Goal: Communication & Community: Answer question/provide support

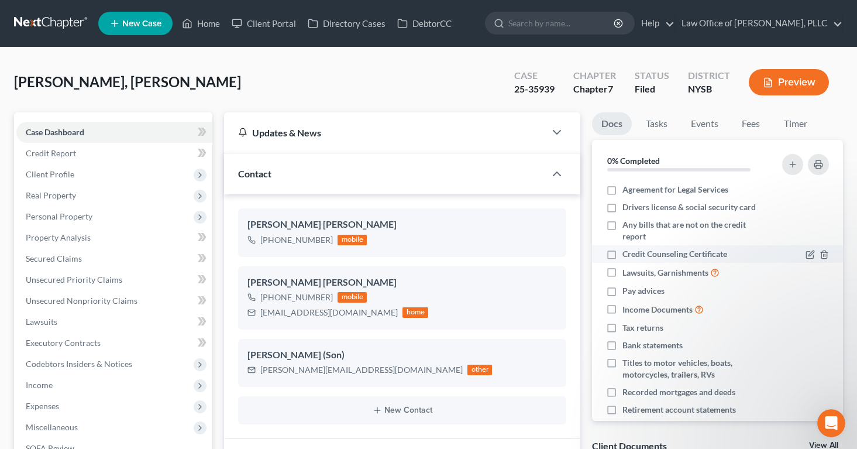
scroll to position [2, 0]
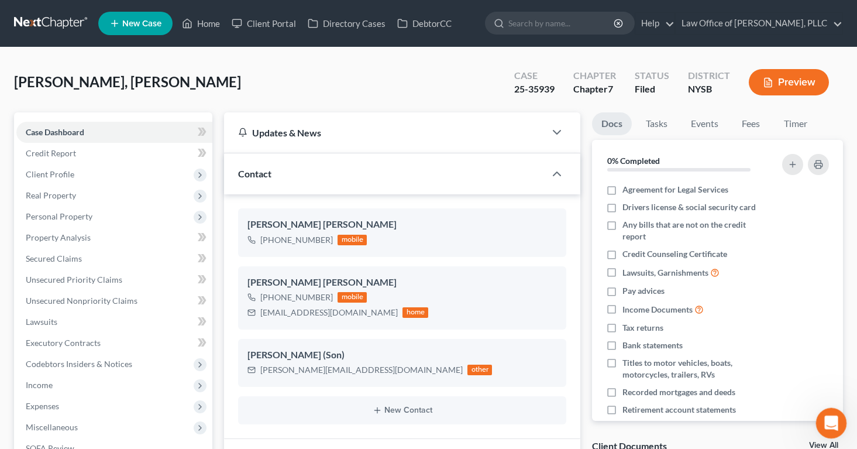
click at [832, 417] on icon "Open Intercom Messenger" at bounding box center [830, 421] width 19 height 19
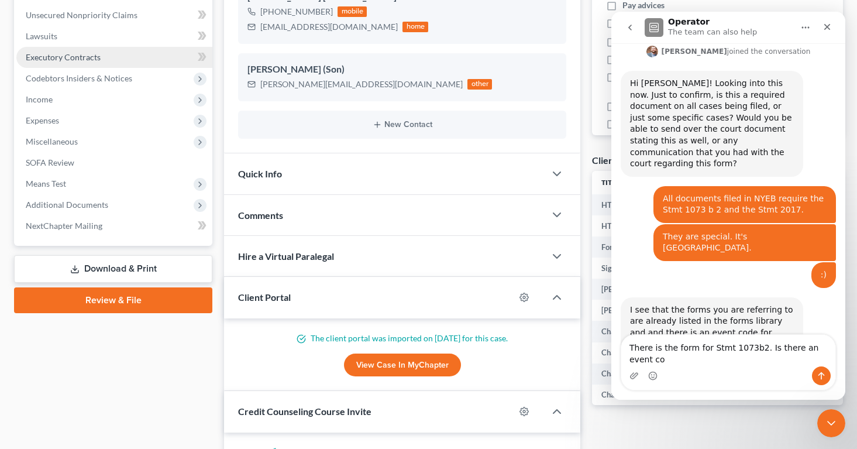
scroll to position [778, 0]
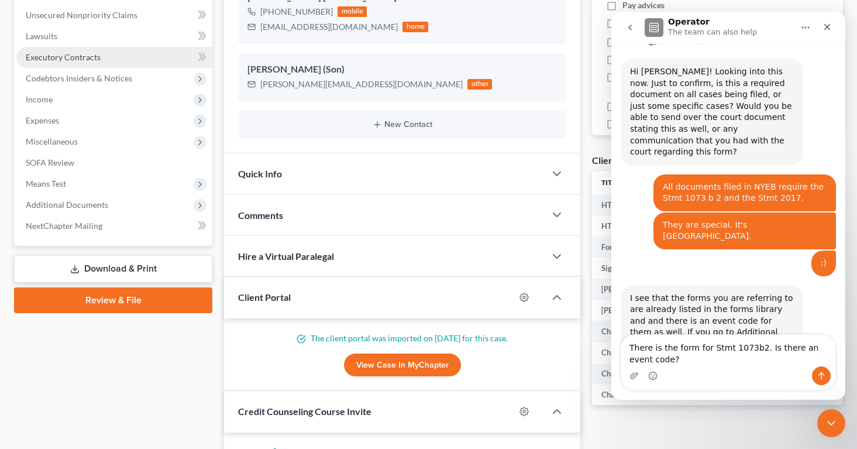
type textarea "There is the form for Stmt 1073b2. Is there an event code?"
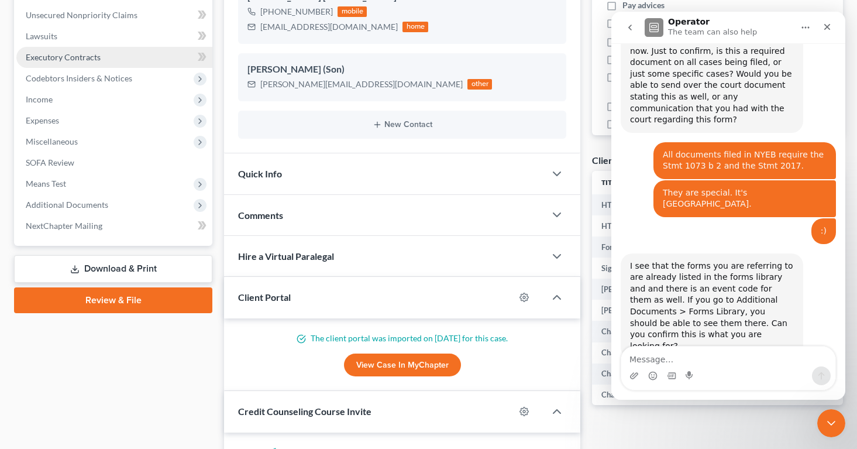
scroll to position [812, 0]
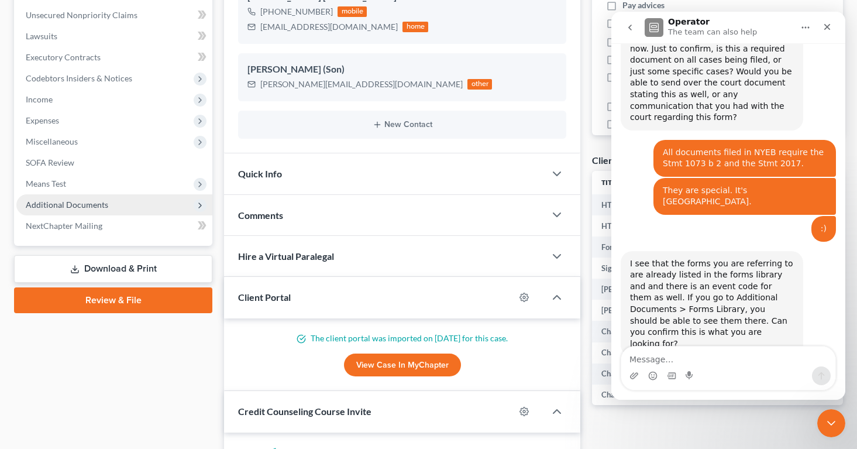
click at [39, 206] on span "Additional Documents" at bounding box center [67, 205] width 83 height 10
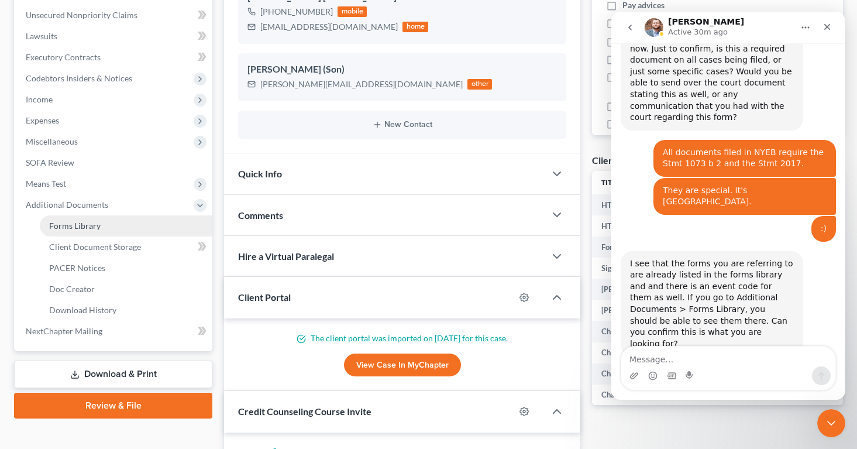
click at [57, 227] on span "Forms Library" at bounding box center [75, 226] width 52 height 10
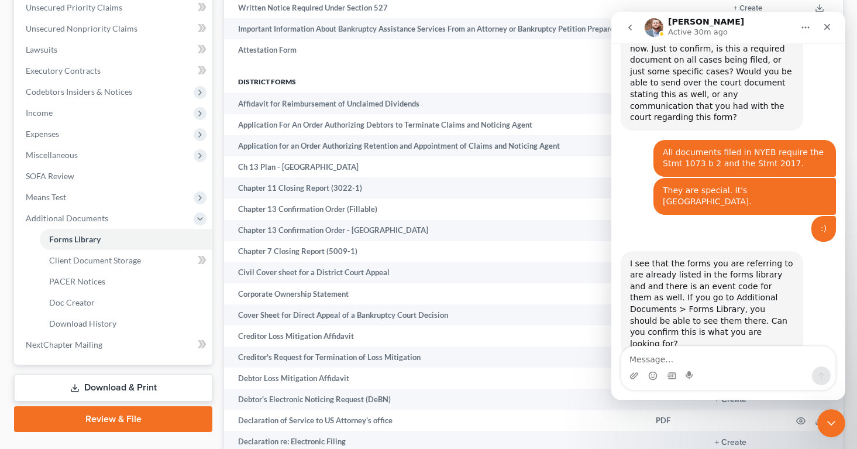
scroll to position [276, 0]
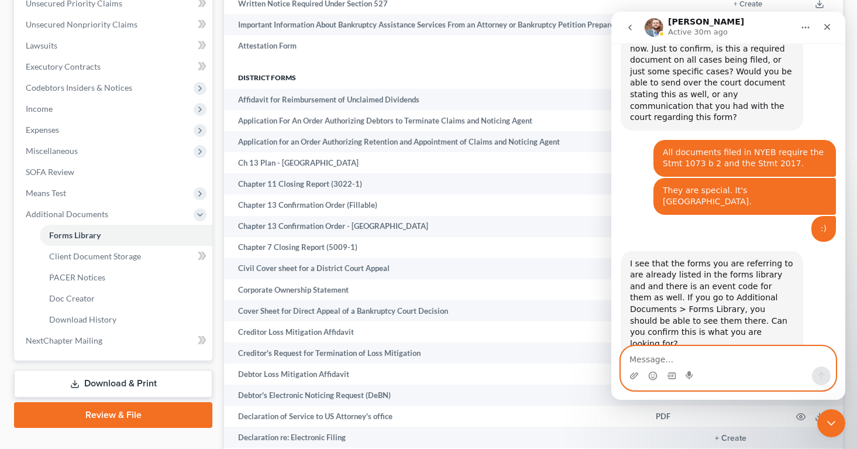
click at [629, 356] on textarea "Message…" at bounding box center [729, 357] width 214 height 20
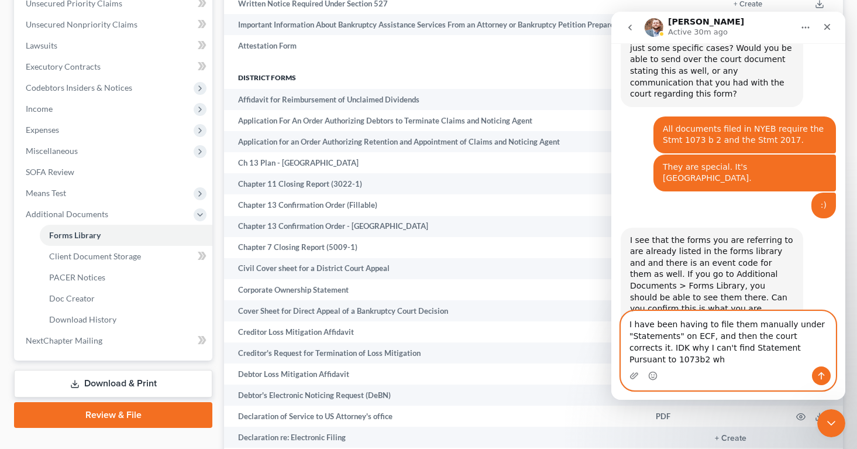
scroll to position [848, 0]
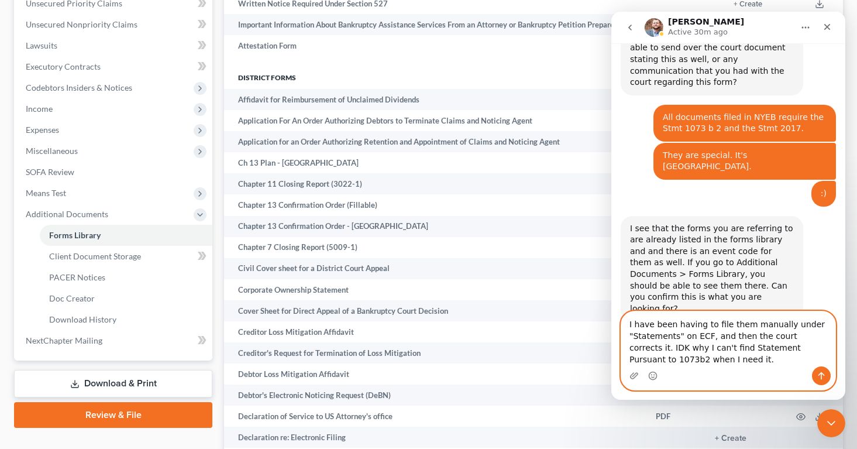
type textarea "I have been having to file them manually under "Statements" on ECF, and then th…"
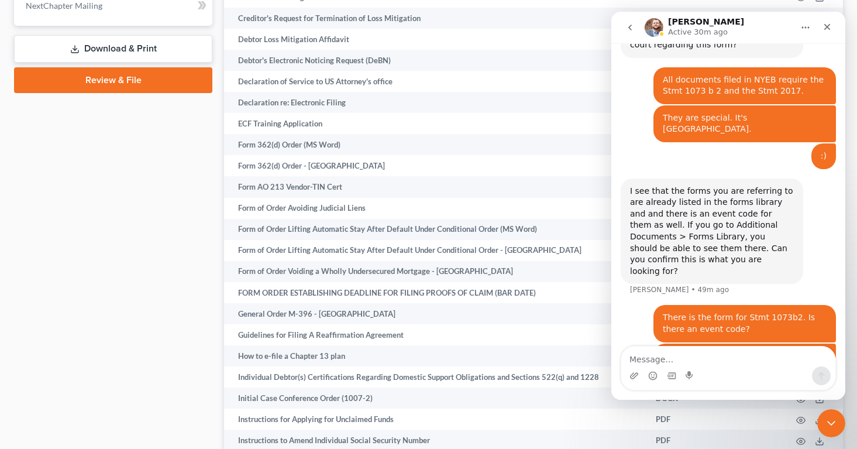
scroll to position [613, 0]
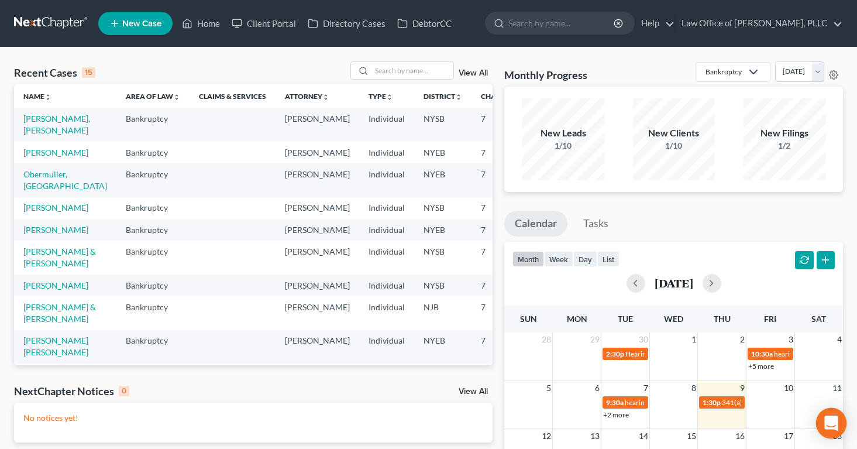
click at [825, 421] on icon "Open Intercom Messenger" at bounding box center [831, 423] width 15 height 15
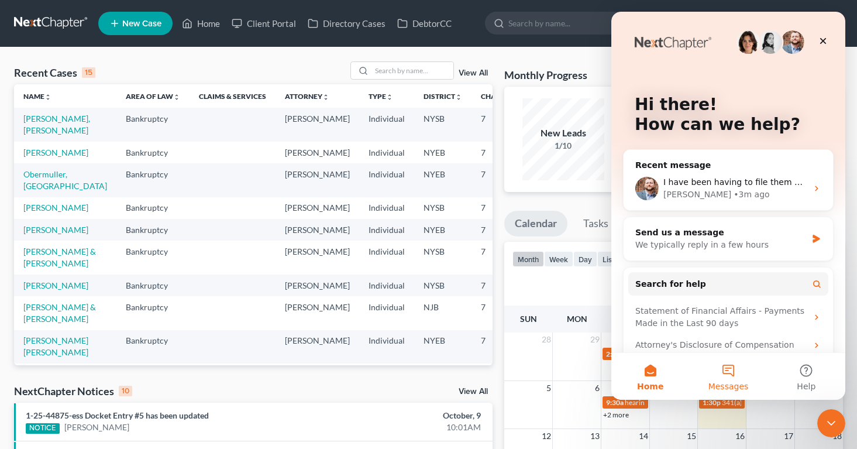
click at [726, 372] on button "Messages" at bounding box center [729, 376] width 78 height 47
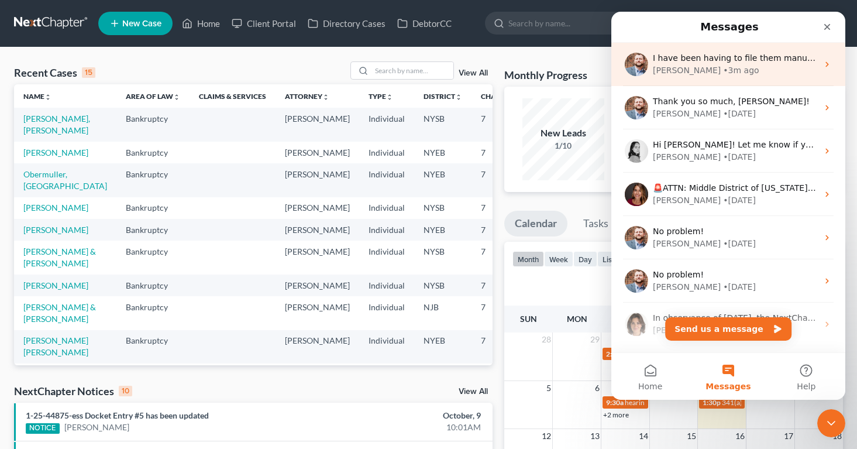
click at [723, 71] on div "• 3m ago" at bounding box center [741, 70] width 36 height 12
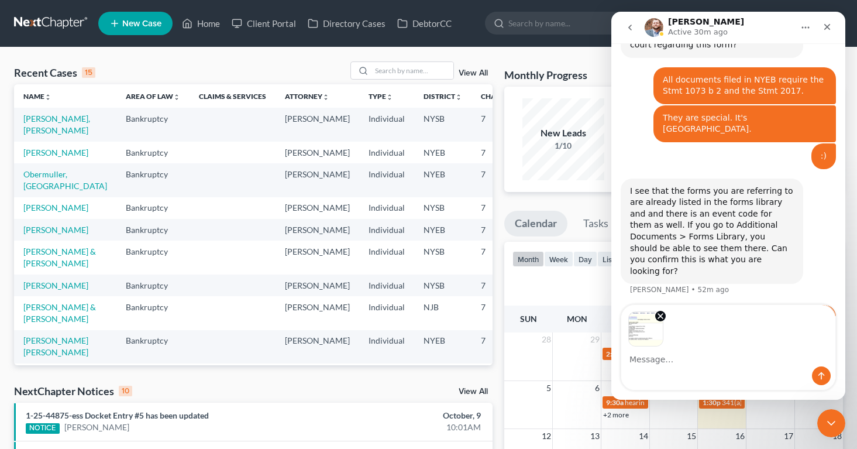
scroll to position [927, 0]
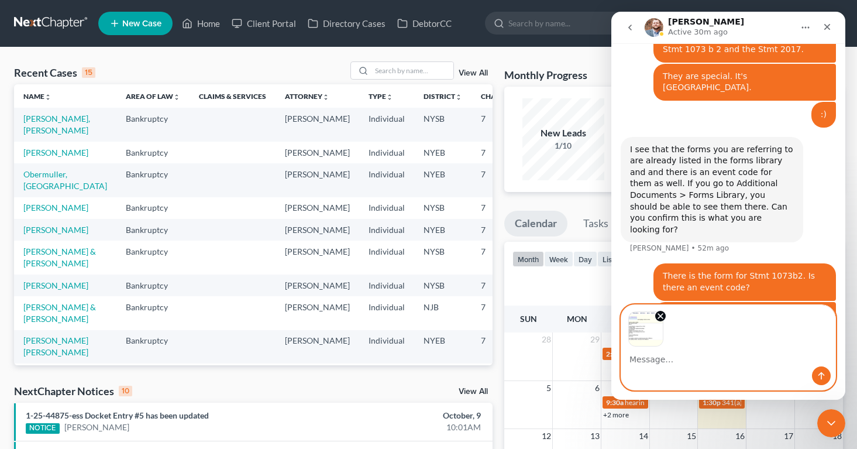
click at [687, 363] on textarea "Message…" at bounding box center [729, 357] width 214 height 20
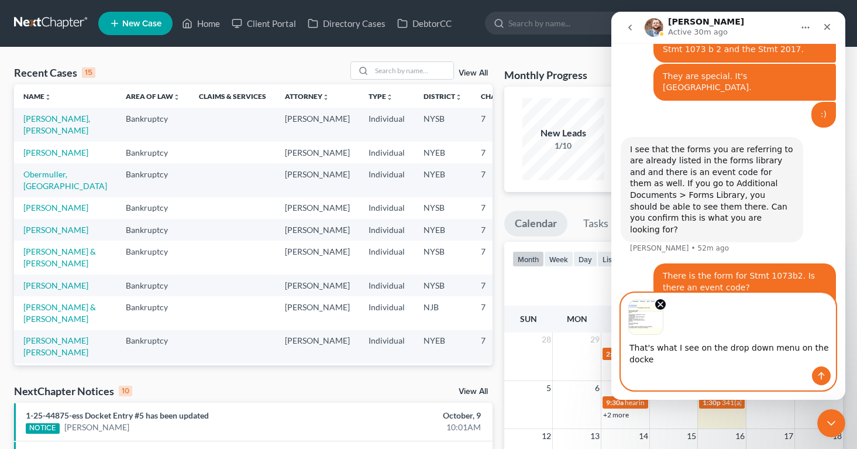
scroll to position [938, 0]
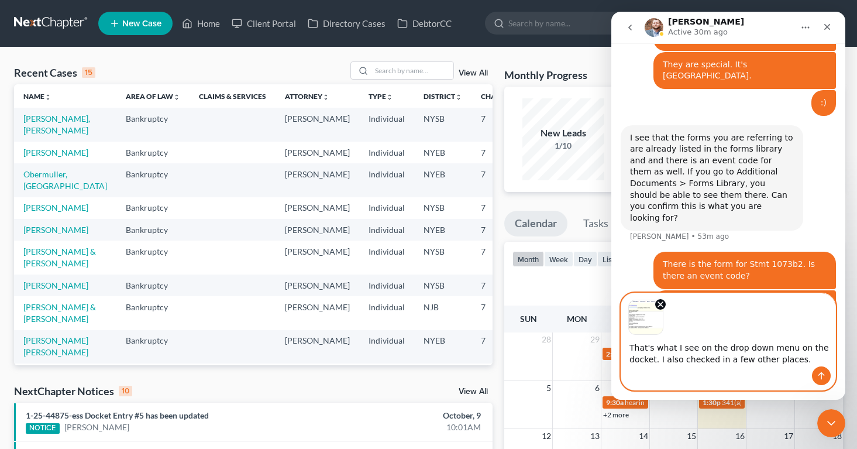
type textarea "That's what I see on the drop down menu on the docket. I also checked in a few …"
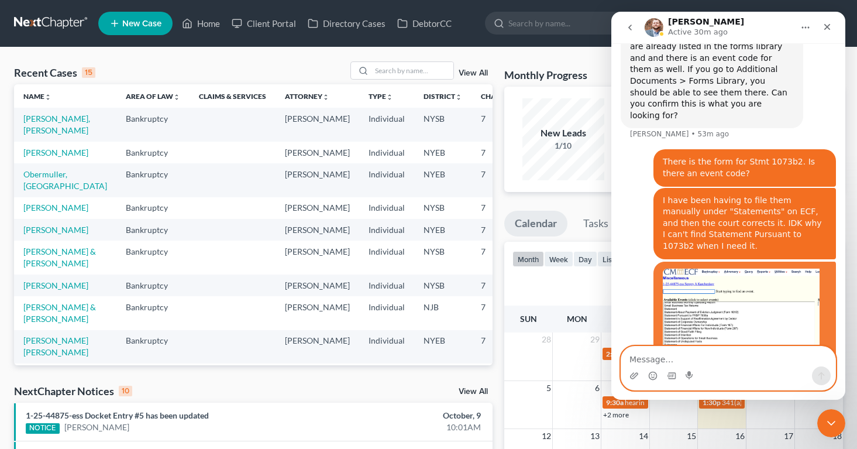
scroll to position [1044, 0]
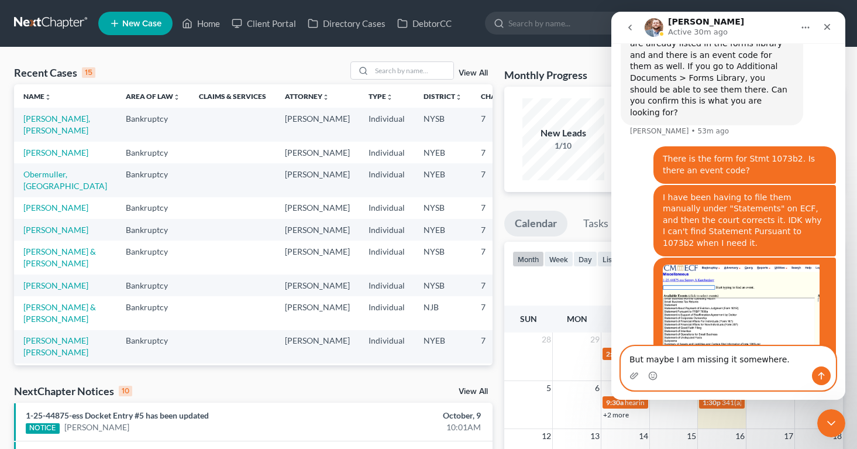
type textarea "But maybe I am missing it somewhere."
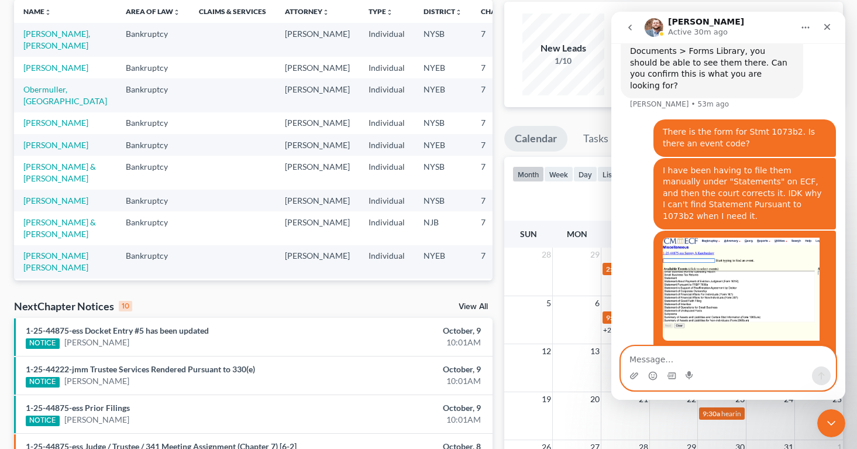
scroll to position [94, 0]
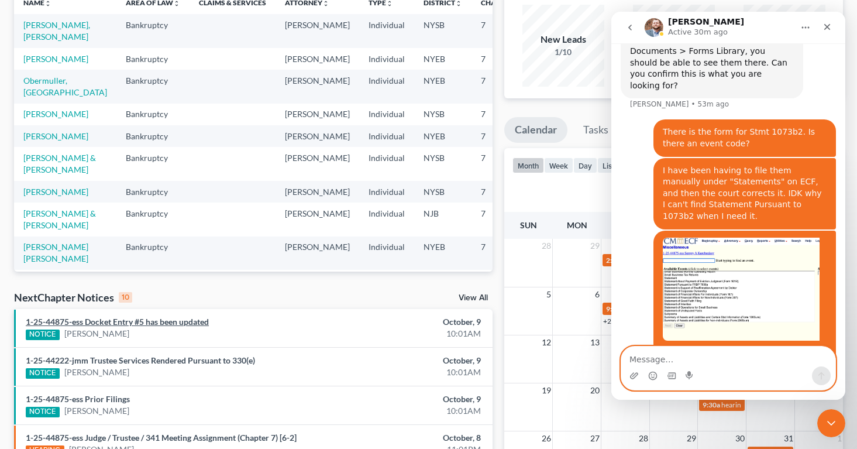
click at [167, 321] on link "1-25-44875-ess Docket Entry #5 has been updated" at bounding box center [117, 322] width 183 height 10
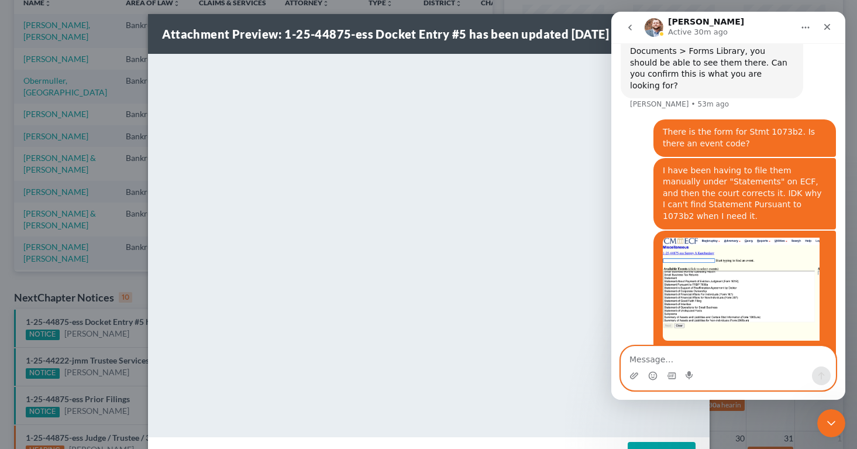
click at [649, 354] on textarea "Message…" at bounding box center [729, 357] width 214 height 20
paste textarea "Modified Dkt text from: Statement Filed by [PERSON_NAME] on behalf of [PERSON_N…"
type textarea "They always have to do this: Modified Dkt text from: Statement Filed by [PERSON…"
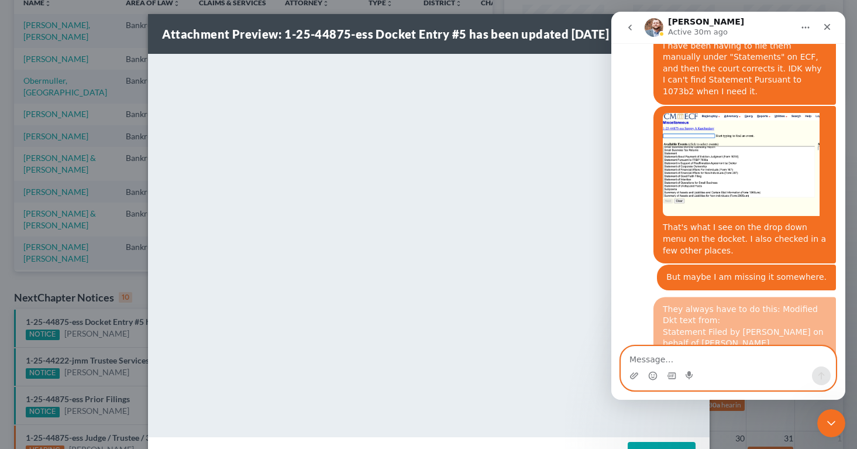
scroll to position [1200, 0]
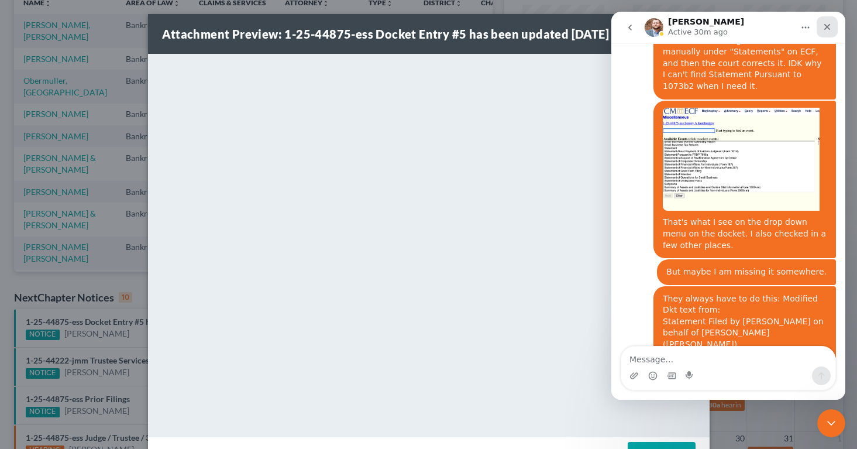
click at [825, 28] on icon "Close" at bounding box center [827, 26] width 9 height 9
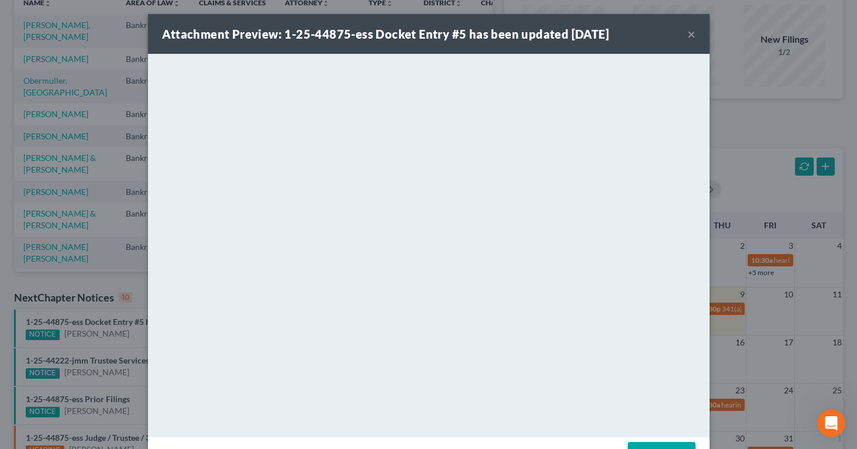
click at [690, 38] on button "×" at bounding box center [692, 34] width 8 height 14
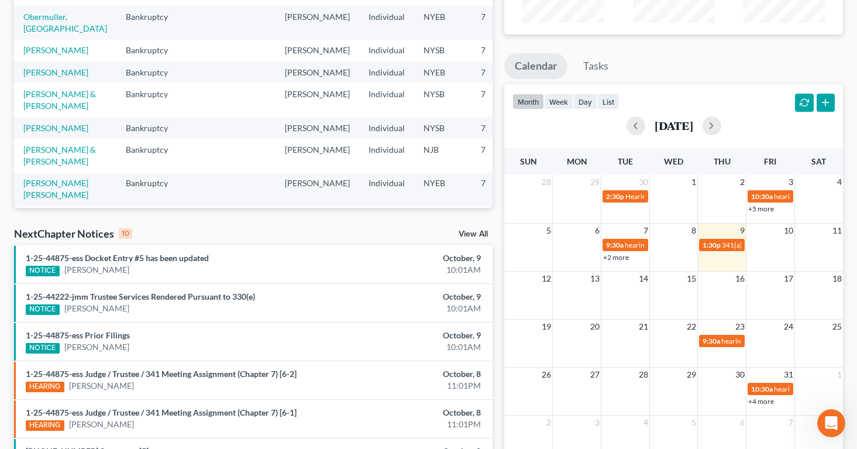
scroll to position [158, 0]
click at [759, 387] on span "10:30a" at bounding box center [763, 388] width 22 height 9
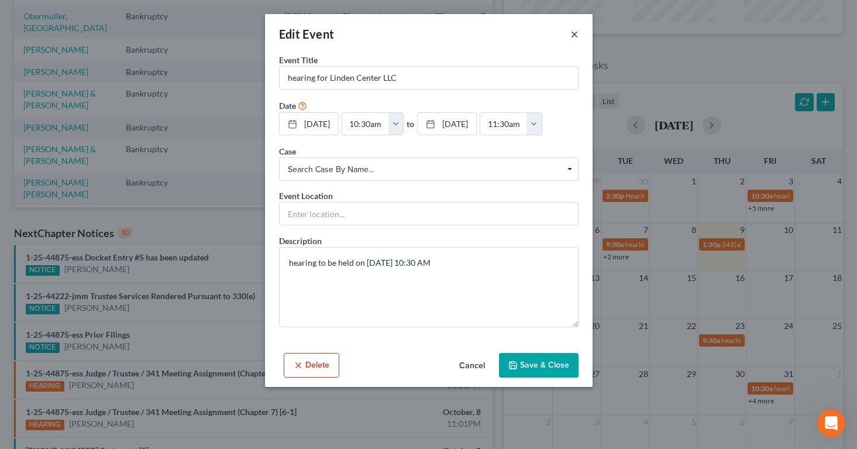
click at [572, 33] on button "×" at bounding box center [575, 34] width 8 height 14
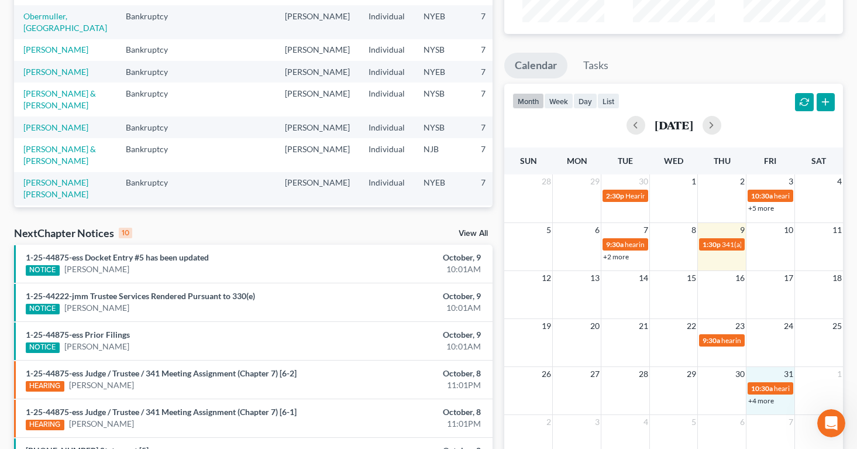
click at [767, 379] on td "31" at bounding box center [771, 373] width 49 height 15
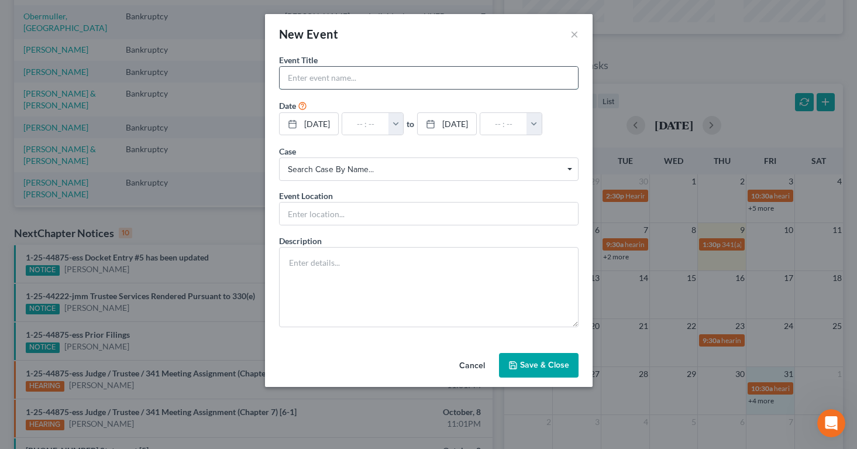
click at [496, 77] on input "text" at bounding box center [429, 78] width 299 height 22
type input "Hearing in [GEOGRAPHIC_DATA] for [PERSON_NAME]"
click at [404, 119] on button "button" at bounding box center [396, 124] width 15 height 22
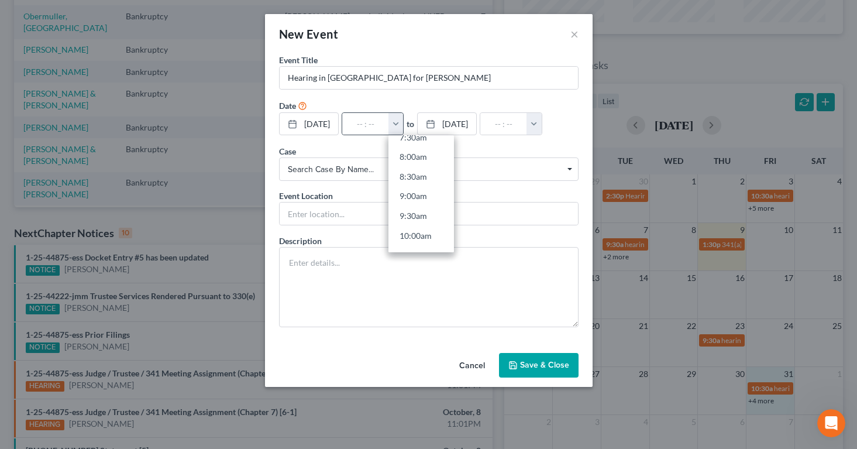
scroll to position [309, 0]
click at [430, 212] on link "9:30am" at bounding box center [422, 214] width 66 height 20
type input "9:30am"
type input "10:30am"
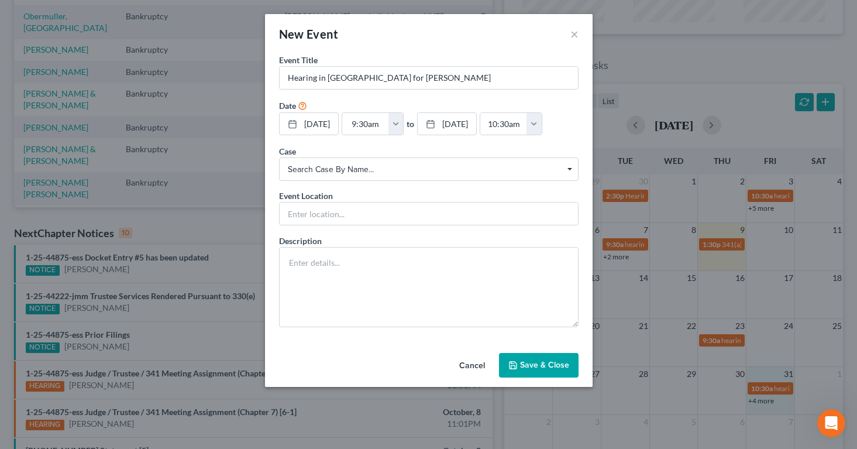
click at [529, 378] on button "Save & Close" at bounding box center [539, 365] width 80 height 25
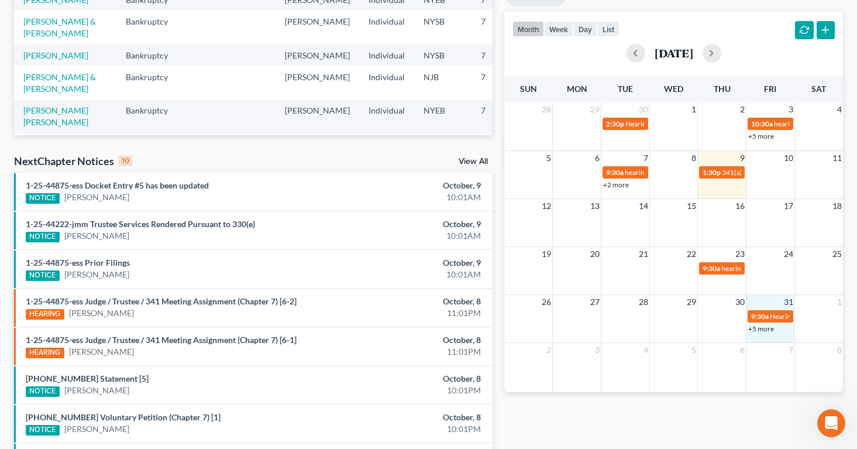
scroll to position [232, 0]
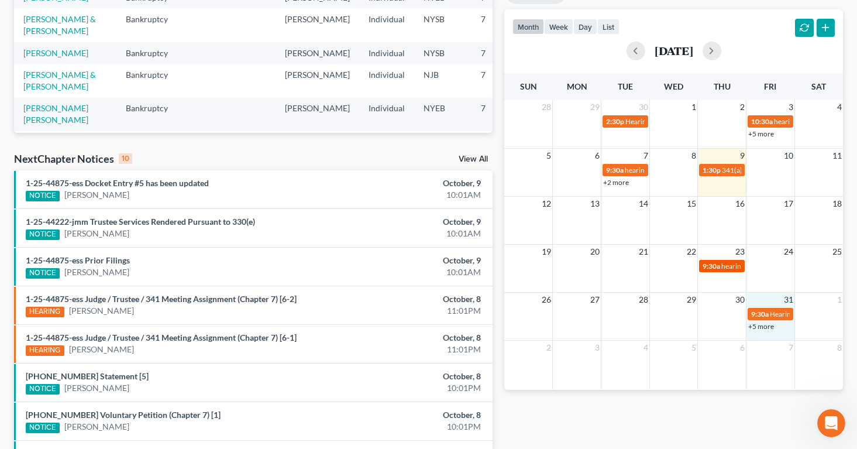
click at [718, 268] on span "9:30a" at bounding box center [712, 266] width 18 height 9
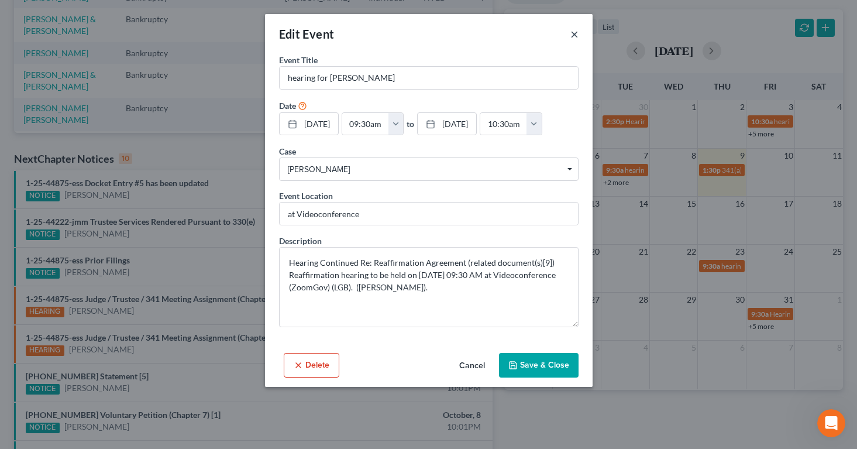
click at [574, 34] on button "×" at bounding box center [575, 34] width 8 height 14
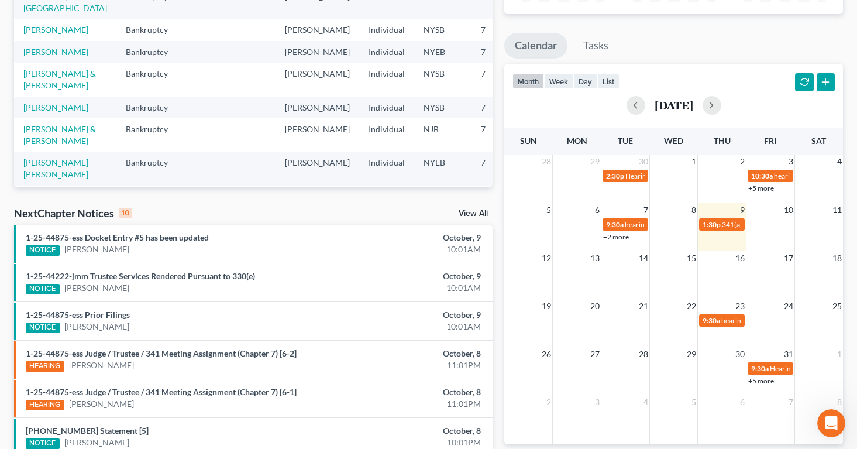
scroll to position [0, 0]
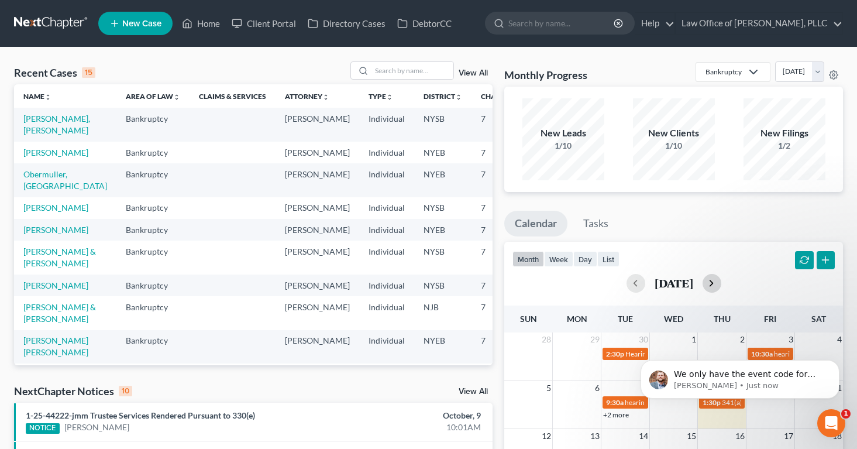
click at [722, 284] on button "button" at bounding box center [712, 283] width 19 height 19
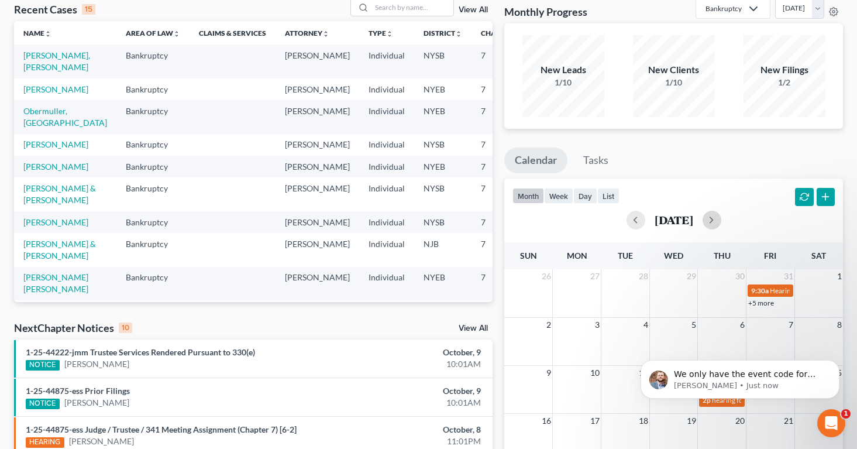
scroll to position [65, 0]
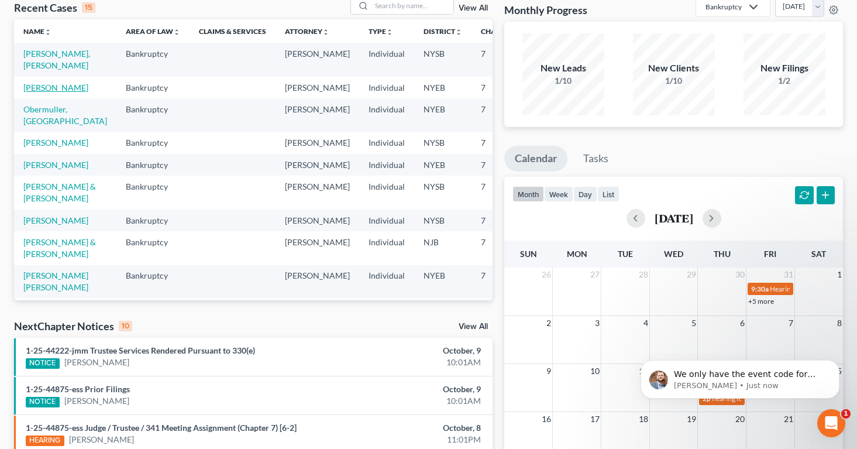
click at [37, 92] on link "[PERSON_NAME]" at bounding box center [55, 88] width 65 height 10
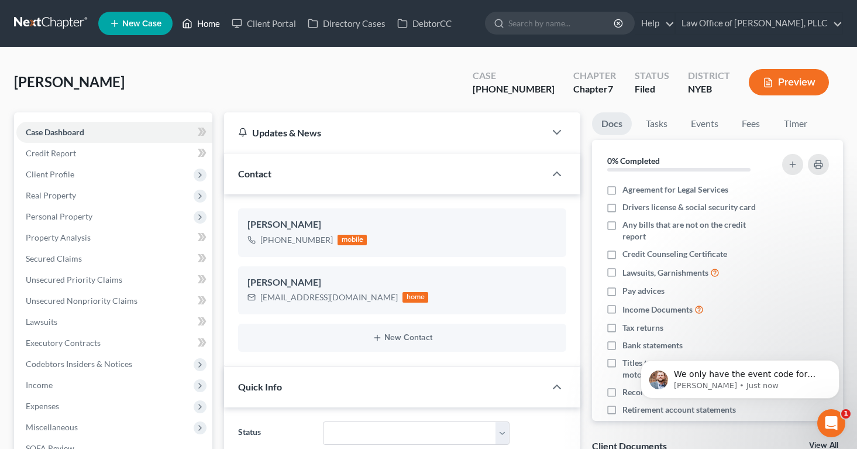
click at [192, 23] on icon at bounding box center [188, 23] width 8 height 9
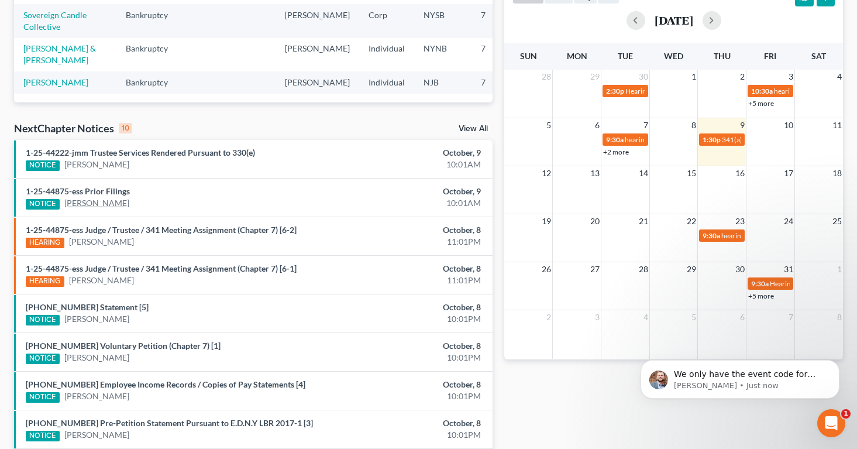
scroll to position [265, 0]
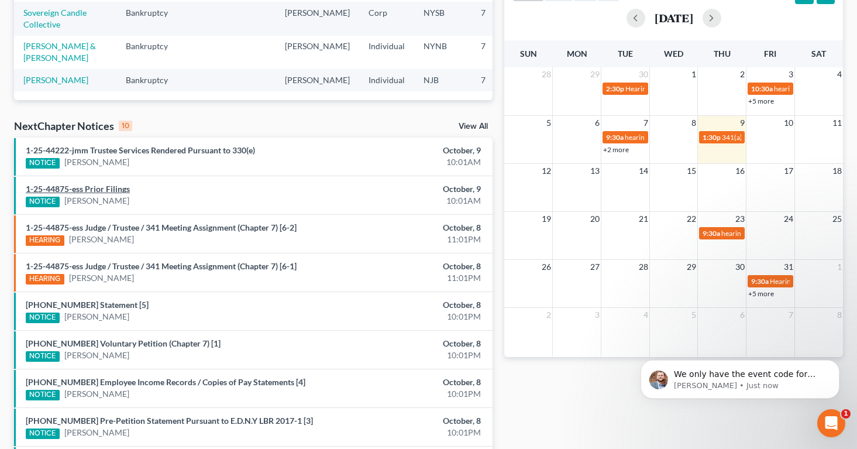
click at [84, 185] on link "1-25-44875-ess Prior Filings" at bounding box center [78, 189] width 104 height 10
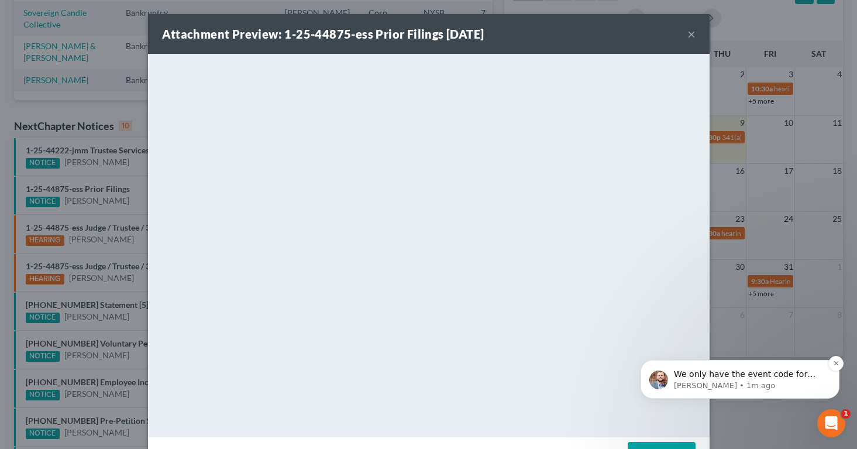
click at [725, 379] on span "We only have the event code for "Statements" as well. We would be happy to add …" at bounding box center [745, 402] width 143 height 67
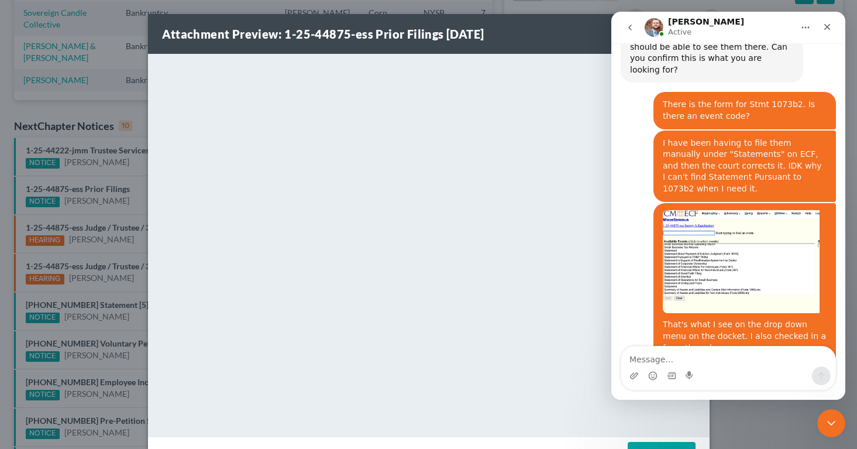
scroll to position [1281, 0]
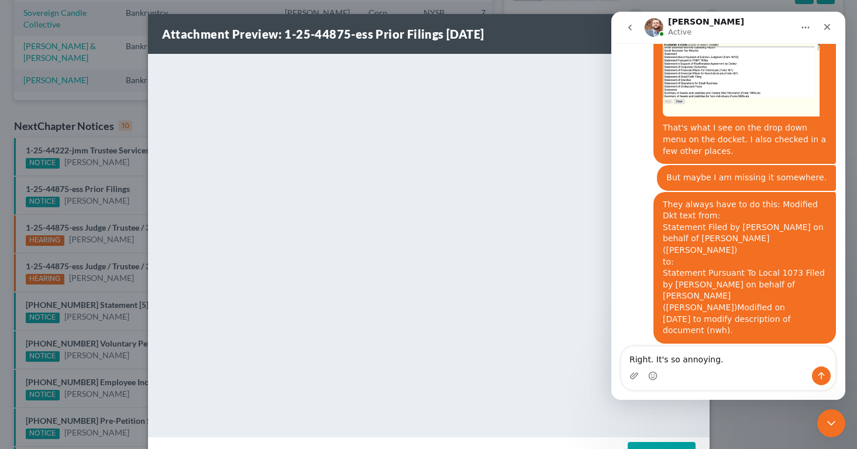
type textarea "Right. It's so annoying."
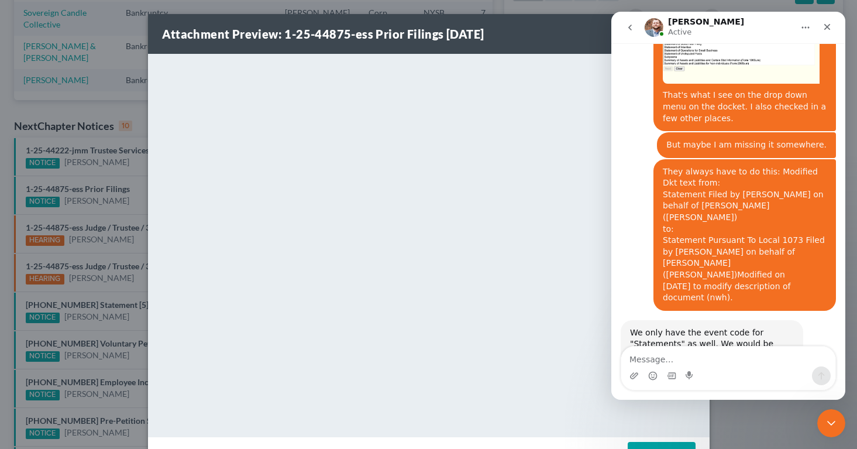
scroll to position [1316, 0]
click at [826, 28] on icon "Close" at bounding box center [828, 27] width 6 height 6
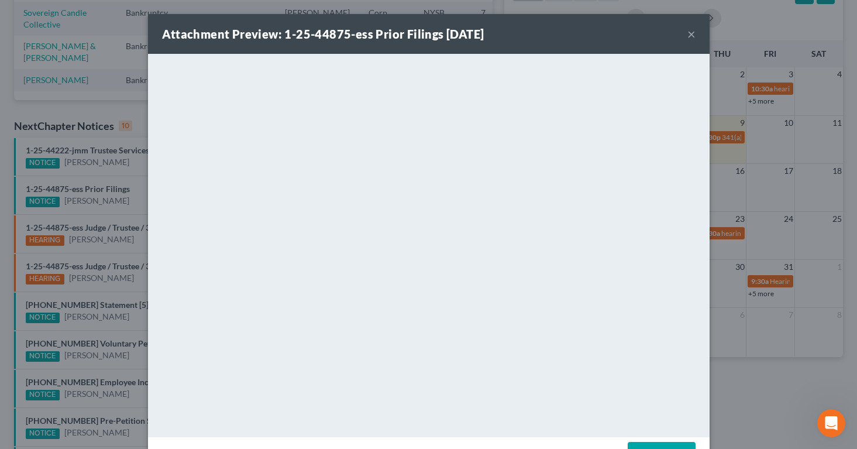
click at [688, 33] on button "×" at bounding box center [692, 34] width 8 height 14
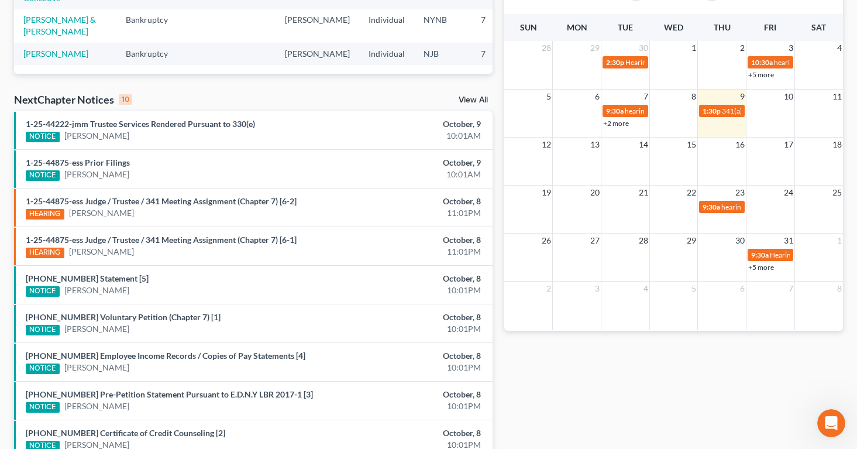
scroll to position [293, 0]
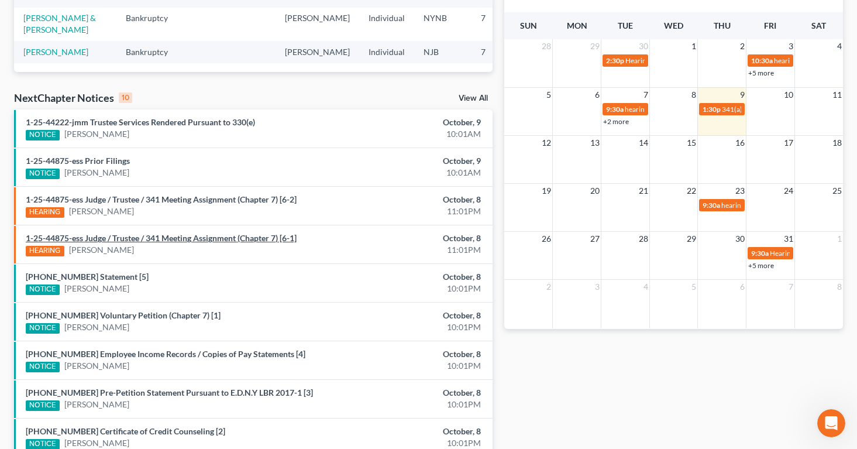
click at [124, 239] on link "1-25-44875-ess Judge / Trustee / 341 Meeting Assignment (Chapter 7) [6-1]" at bounding box center [161, 238] width 271 height 10
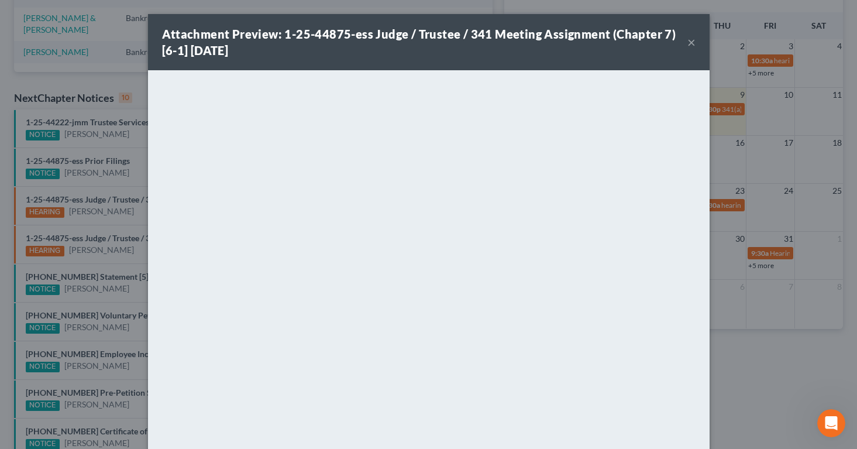
click at [691, 43] on button "×" at bounding box center [692, 42] width 8 height 14
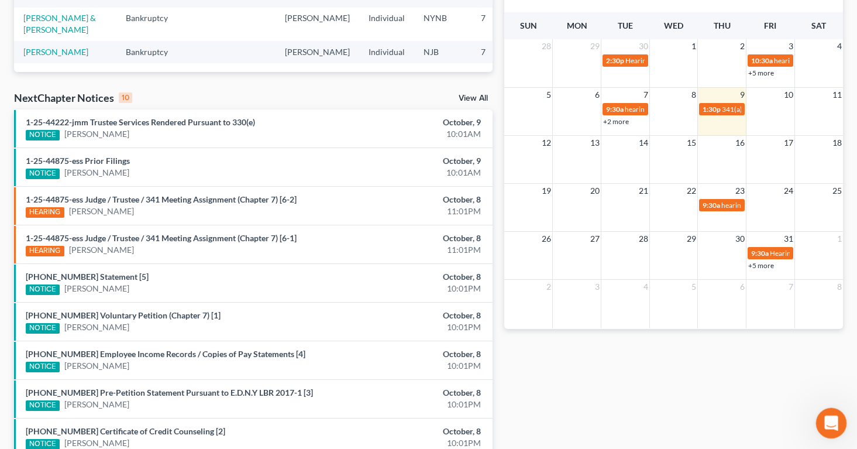
click at [827, 417] on icon "Open Intercom Messenger" at bounding box center [830, 421] width 19 height 19
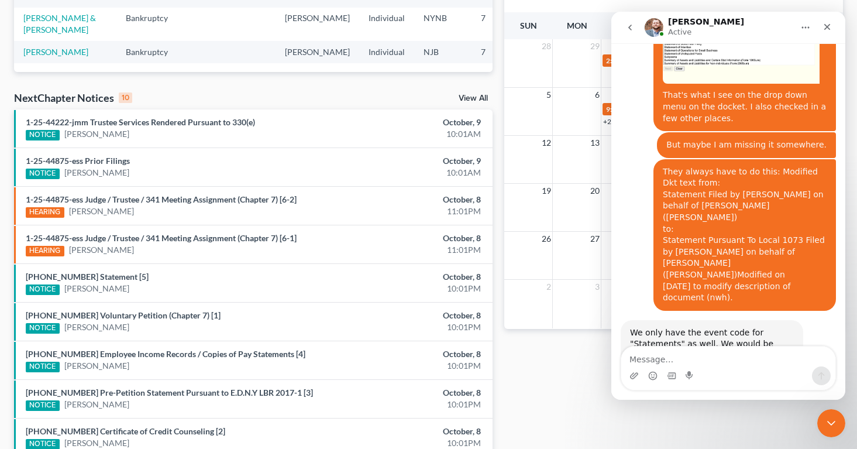
scroll to position [1314, 0]
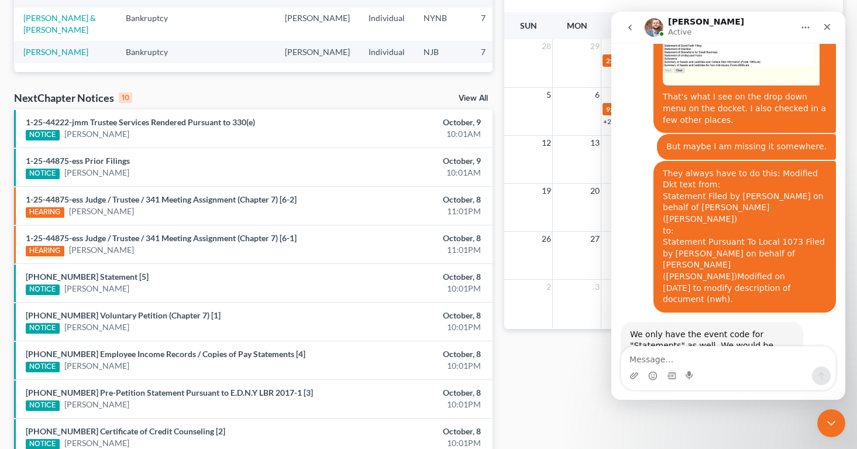
click at [662, 361] on textarea "Message…" at bounding box center [729, 357] width 214 height 20
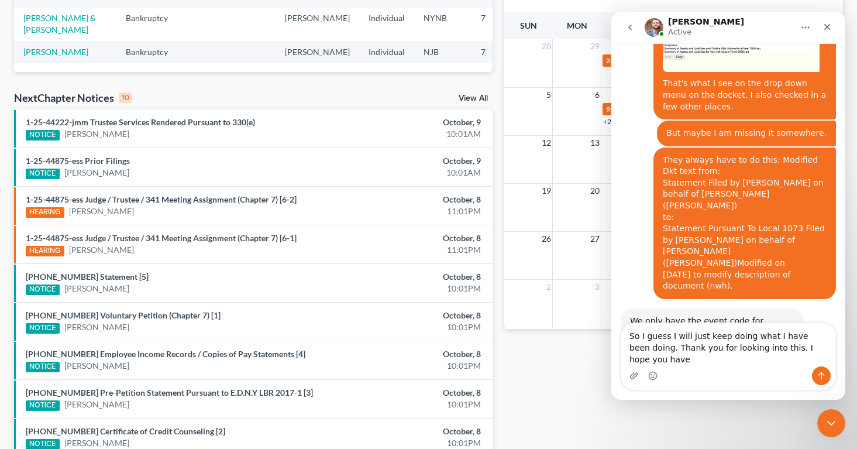
scroll to position [1339, 0]
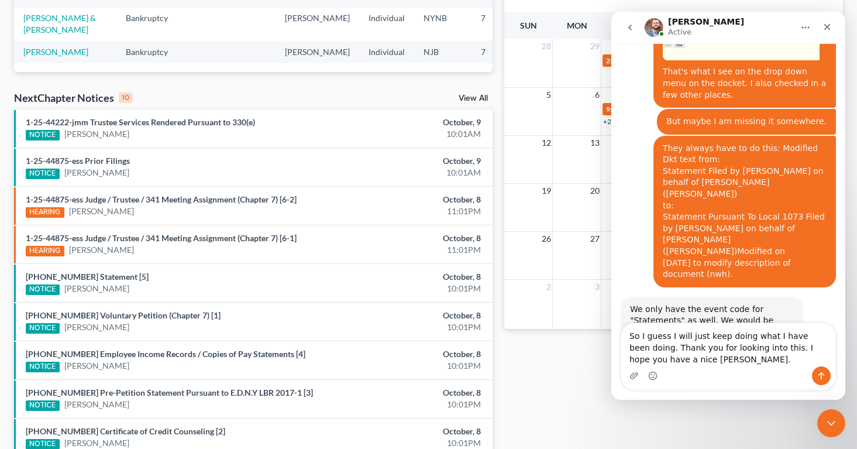
type textarea "So I guess I will just keep doing what I have been doing. Thank you for looking…"
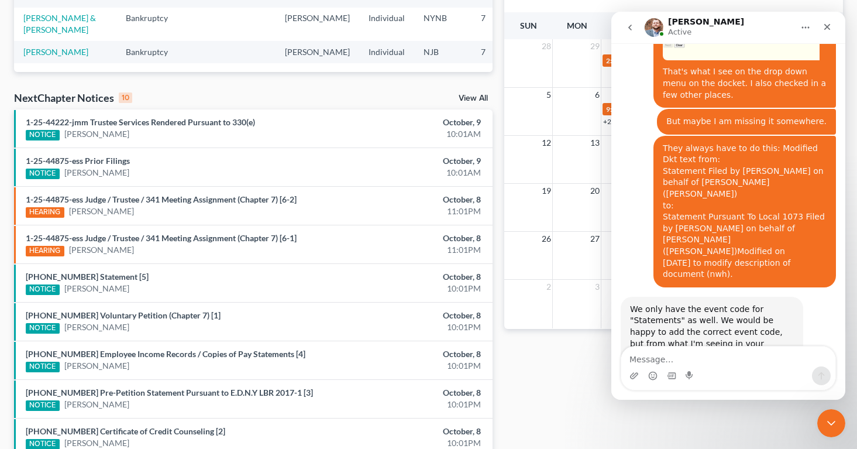
scroll to position [1366, 0]
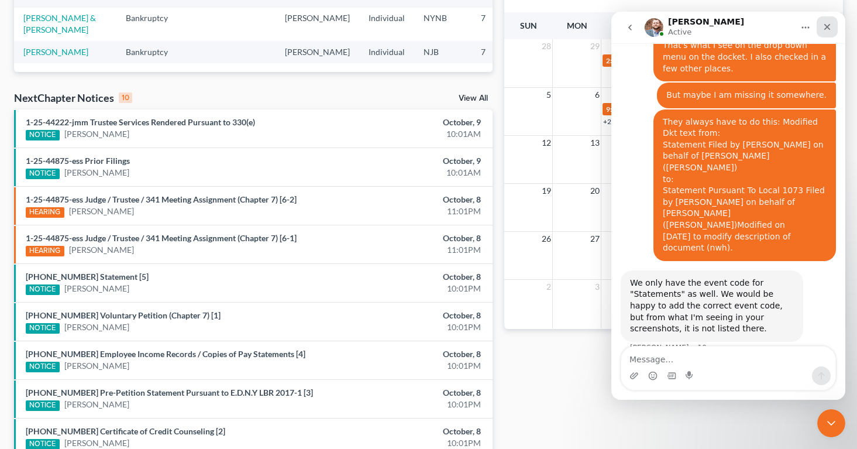
click at [824, 33] on div "Close" at bounding box center [827, 26] width 21 height 21
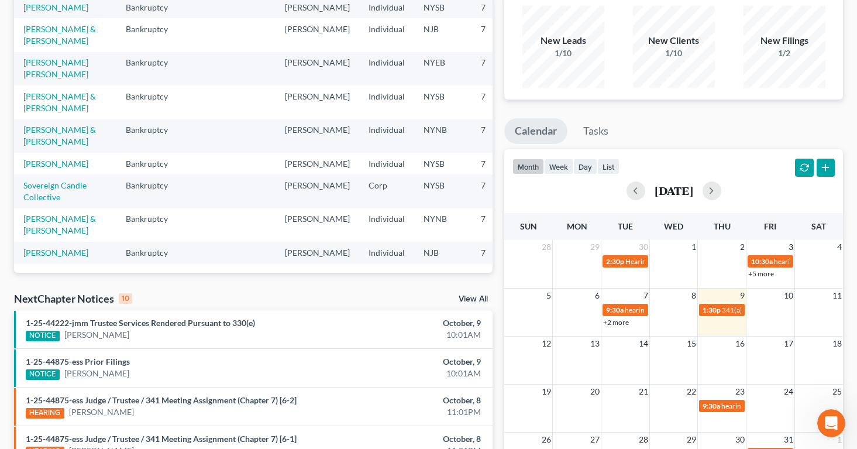
scroll to position [0, 0]
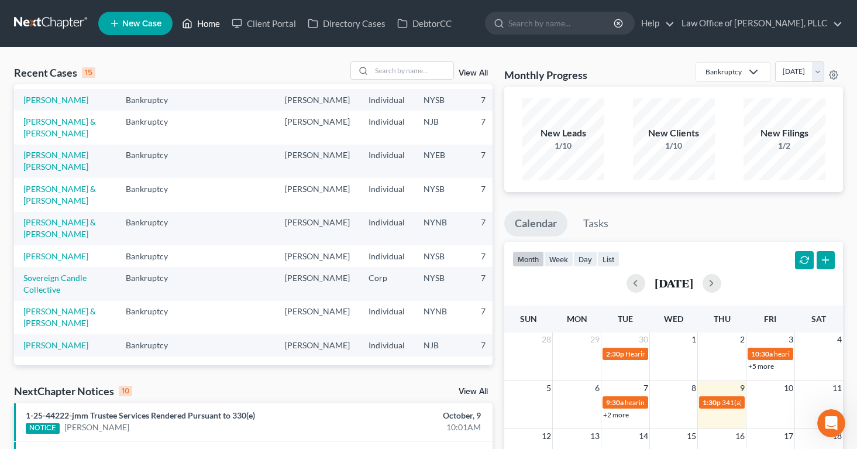
click at [205, 29] on link "Home" at bounding box center [201, 23] width 50 height 21
click at [205, 25] on link "Home" at bounding box center [201, 23] width 50 height 21
click at [203, 17] on link "Home" at bounding box center [201, 23] width 50 height 21
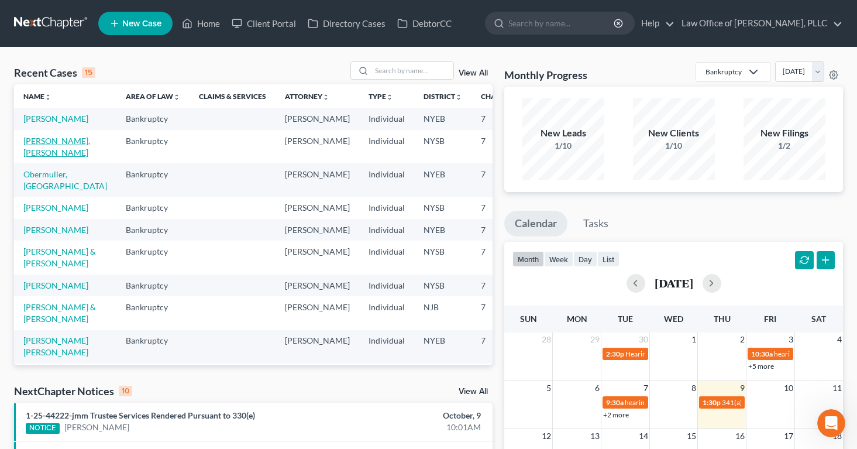
click at [36, 157] on link "[PERSON_NAME], [PERSON_NAME]" at bounding box center [56, 147] width 67 height 22
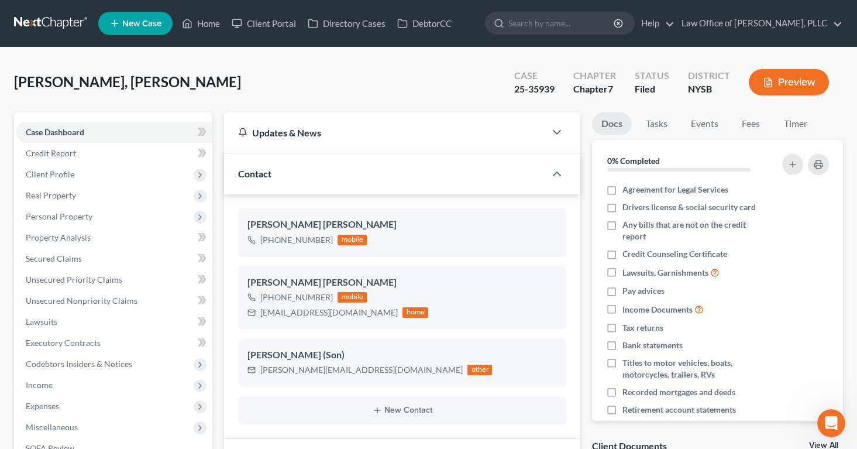
click at [762, 83] on button "Preview" at bounding box center [789, 82] width 80 height 26
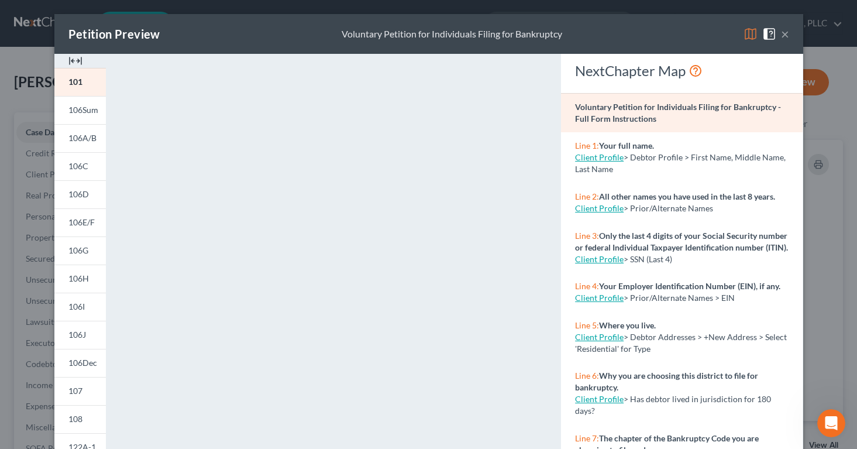
click at [785, 34] on button "×" at bounding box center [785, 34] width 8 height 14
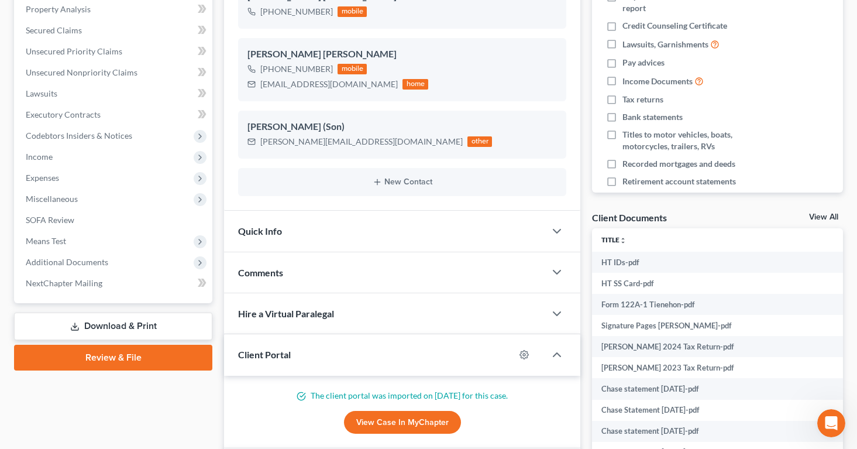
scroll to position [240, 0]
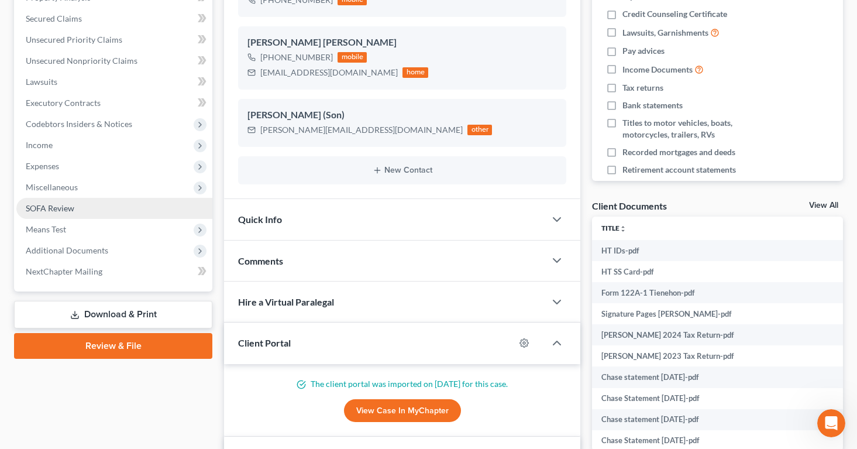
click at [47, 207] on span "SOFA Review" at bounding box center [50, 208] width 49 height 10
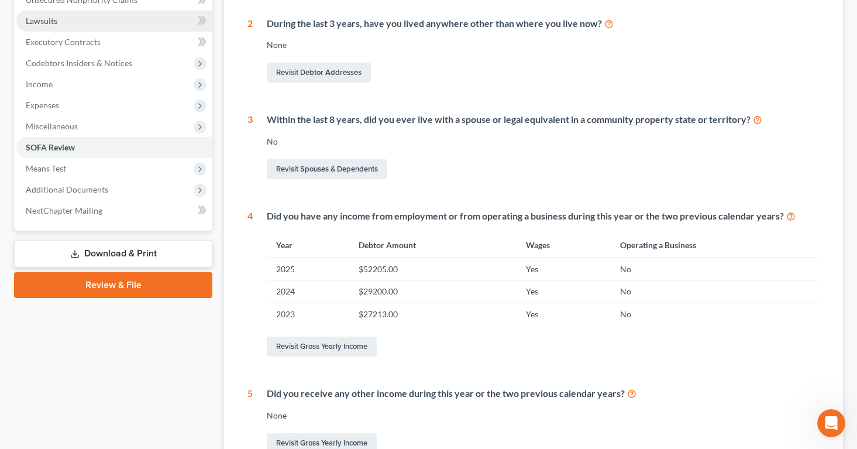
scroll to position [325, 0]
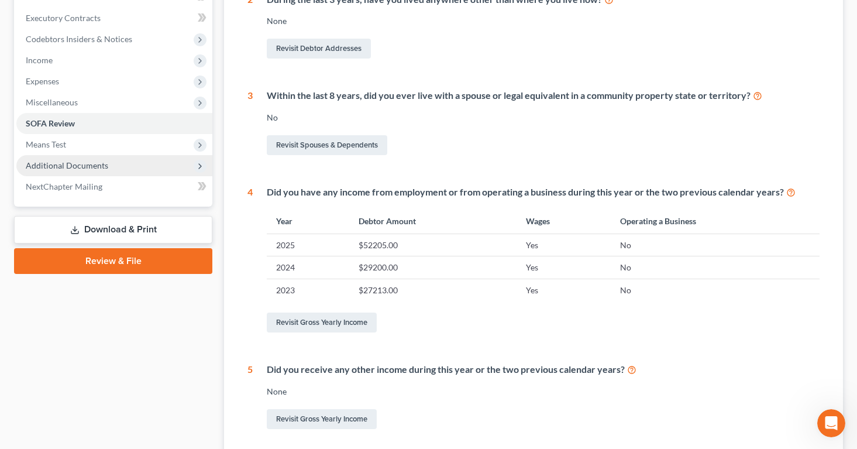
click at [52, 156] on span "Additional Documents" at bounding box center [114, 165] width 196 height 21
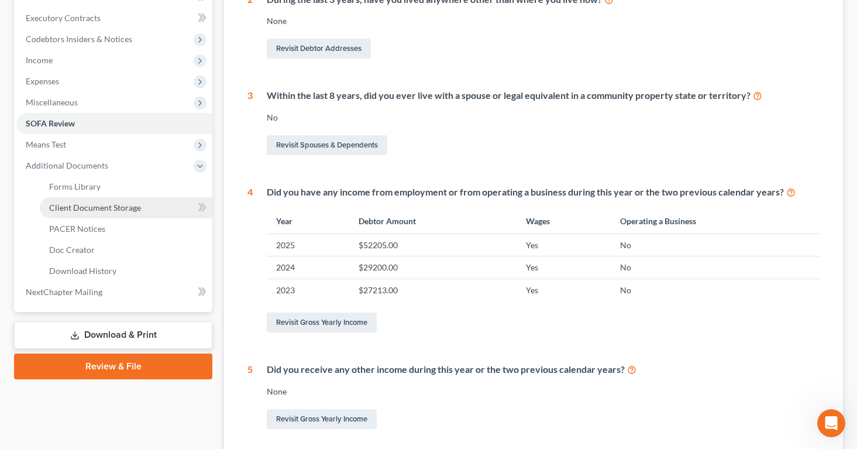
click at [70, 208] on span "Client Document Storage" at bounding box center [95, 208] width 92 height 10
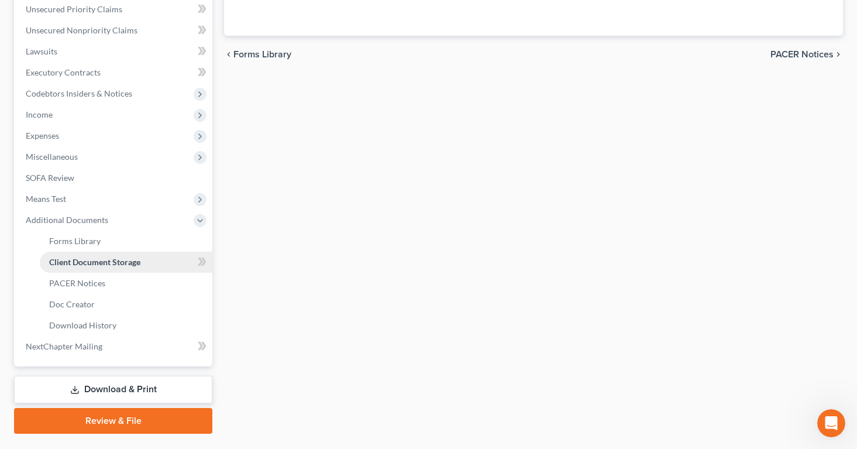
select select "0"
select select "4"
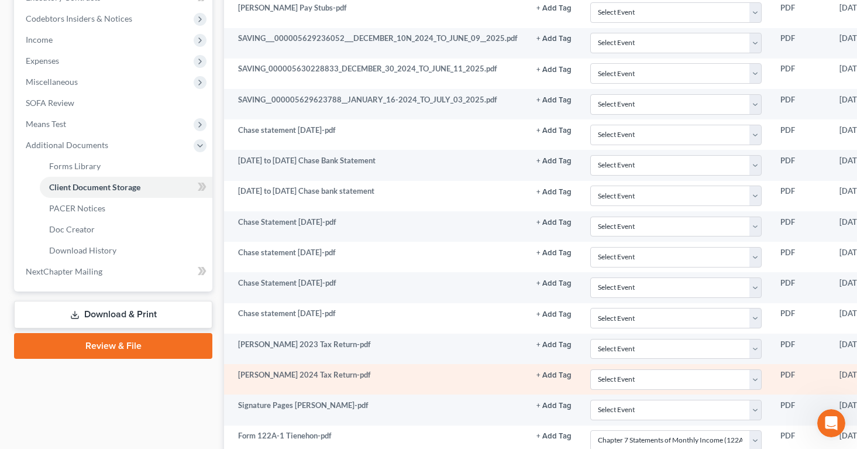
scroll to position [343, 0]
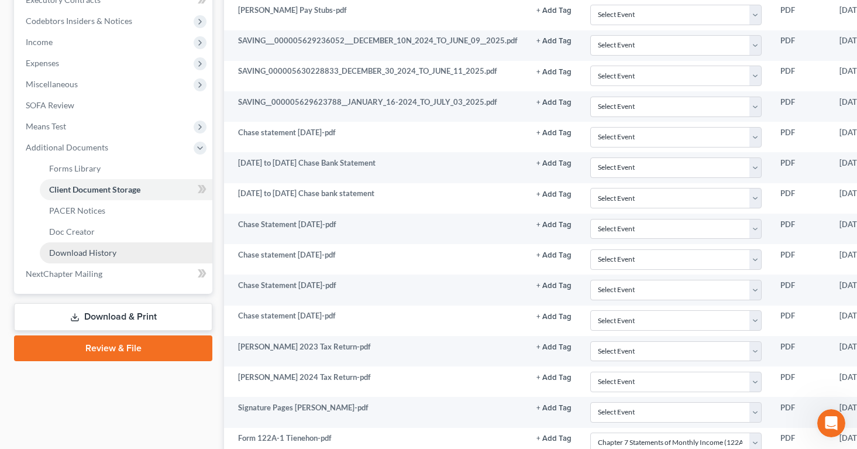
click at [98, 255] on span "Download History" at bounding box center [82, 253] width 67 height 10
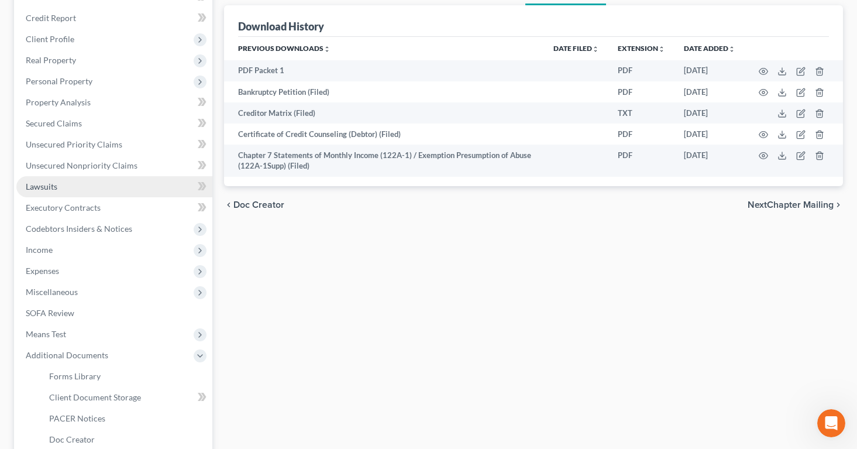
scroll to position [140, 0]
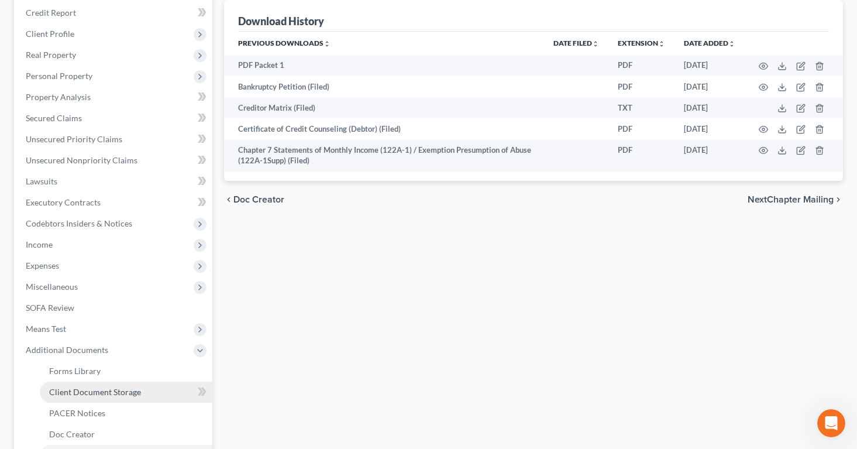
click at [67, 390] on span "Client Document Storage" at bounding box center [95, 392] width 92 height 10
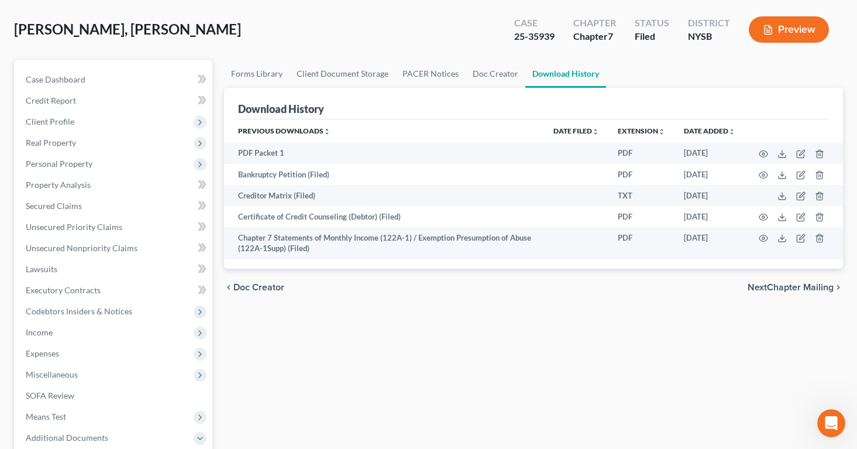
select select "0"
select select "4"
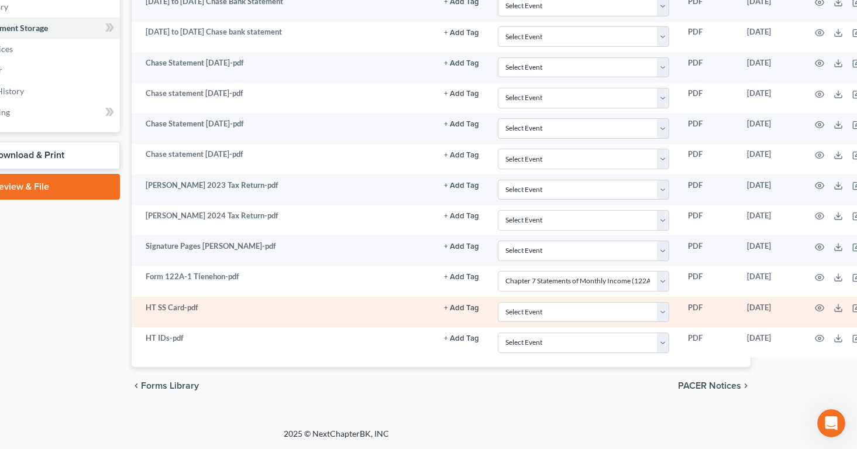
scroll to position [505, 93]
click at [818, 308] on circle "button" at bounding box center [819, 308] width 2 height 2
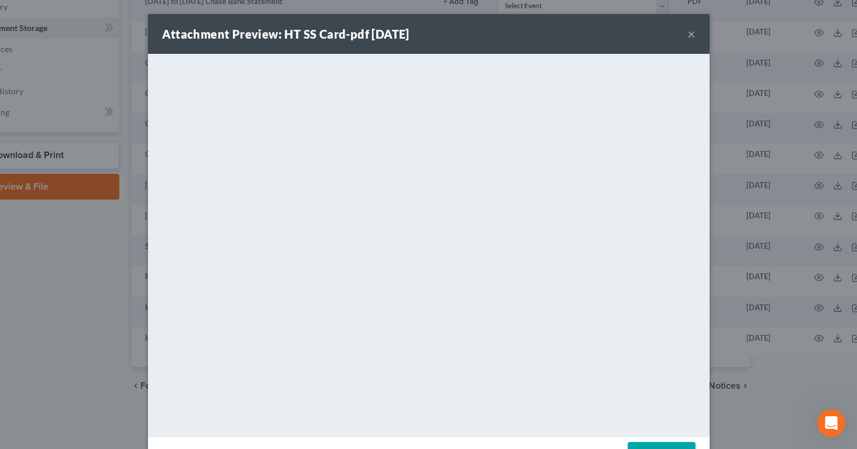
scroll to position [1411, 0]
click at [691, 32] on button "×" at bounding box center [692, 34] width 8 height 14
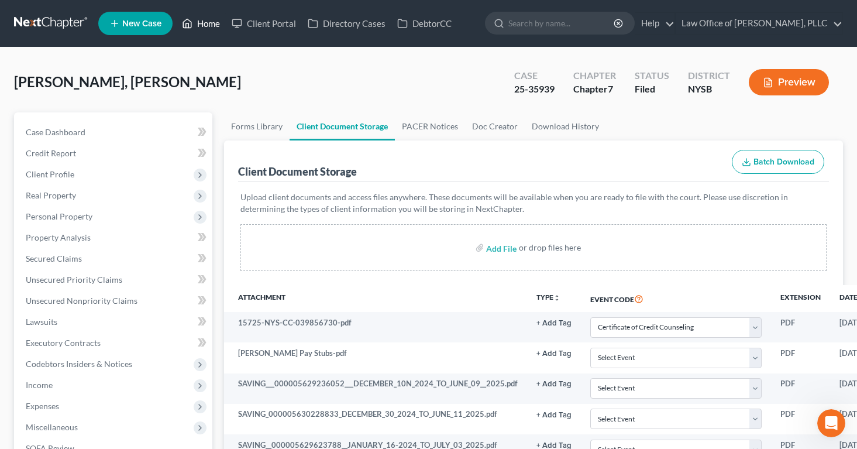
scroll to position [1366, 0]
click at [211, 21] on link "Home" at bounding box center [201, 23] width 50 height 21
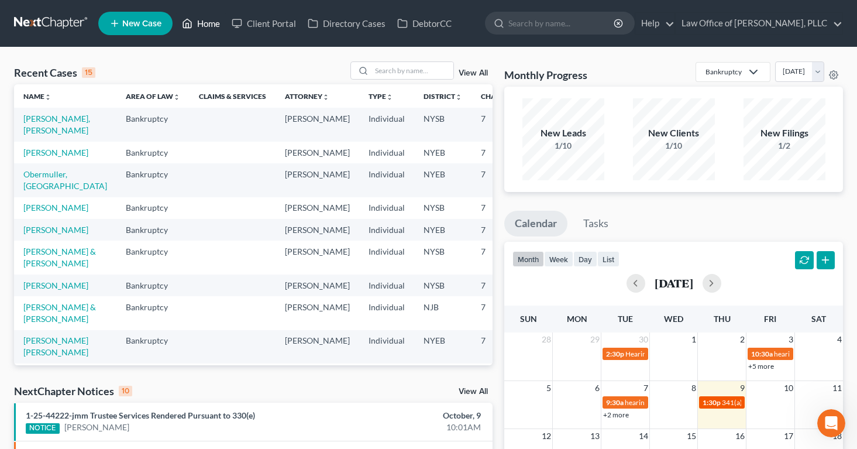
click at [725, 403] on span "341(a) meeting for [PERSON_NAME] [PERSON_NAME]" at bounding box center [806, 402] width 169 height 9
select select "Days"
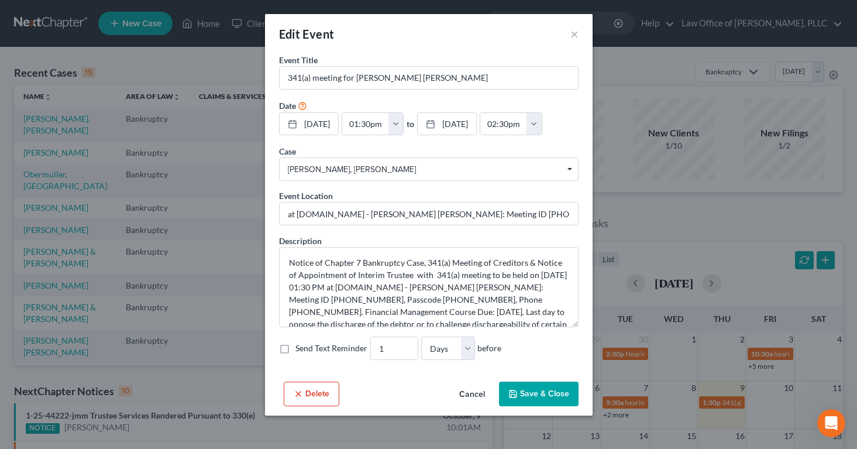
click at [474, 390] on button "Cancel" at bounding box center [472, 394] width 44 height 23
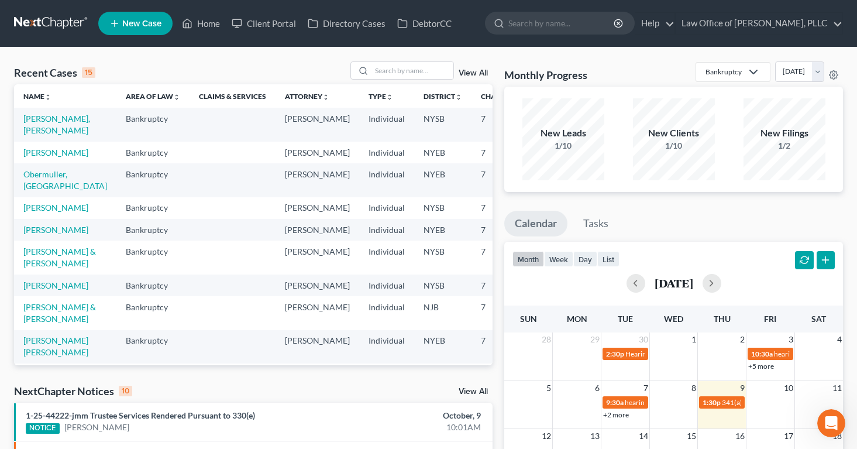
scroll to position [1411, 0]
click at [821, 416] on div "Open Intercom Messenger" at bounding box center [830, 421] width 39 height 39
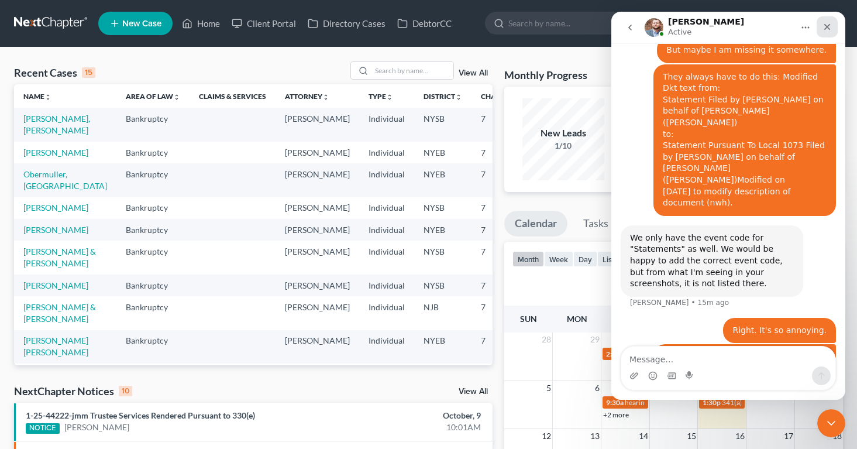
click at [833, 24] on div "Close" at bounding box center [827, 26] width 21 height 21
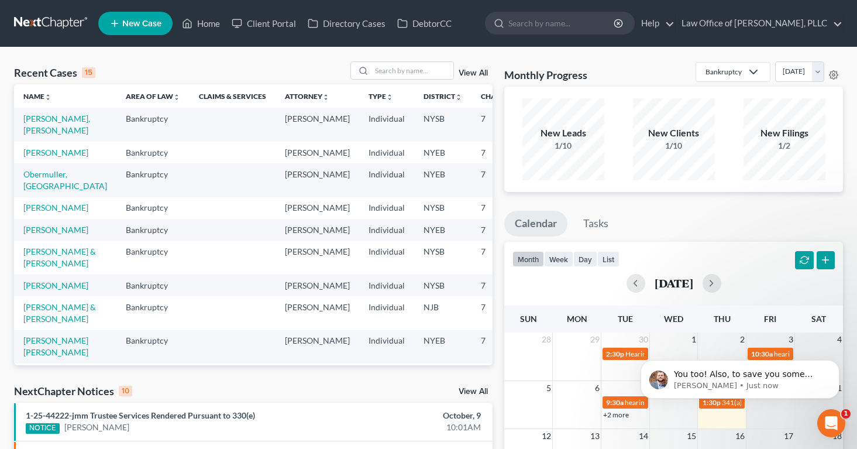
scroll to position [1475, 0]
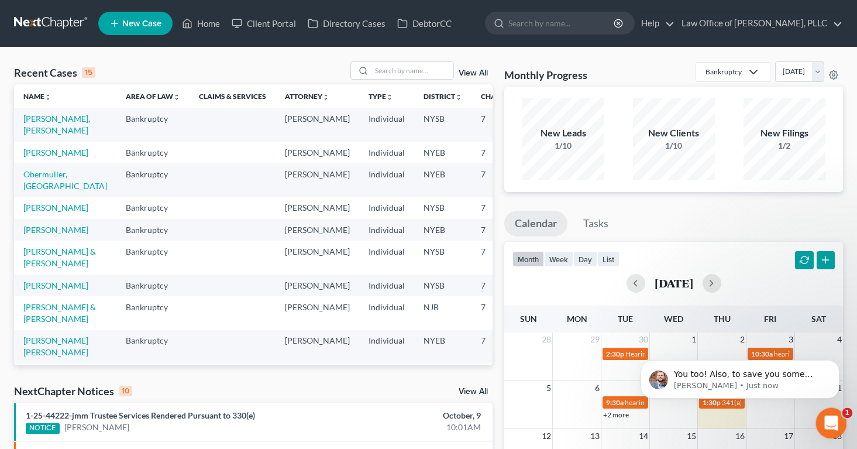
click at [828, 419] on icon "Open Intercom Messenger" at bounding box center [830, 421] width 19 height 19
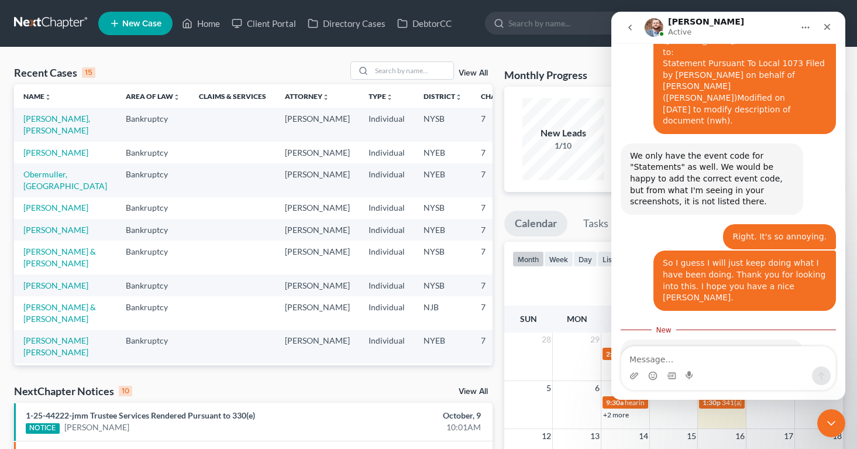
scroll to position [1494, 0]
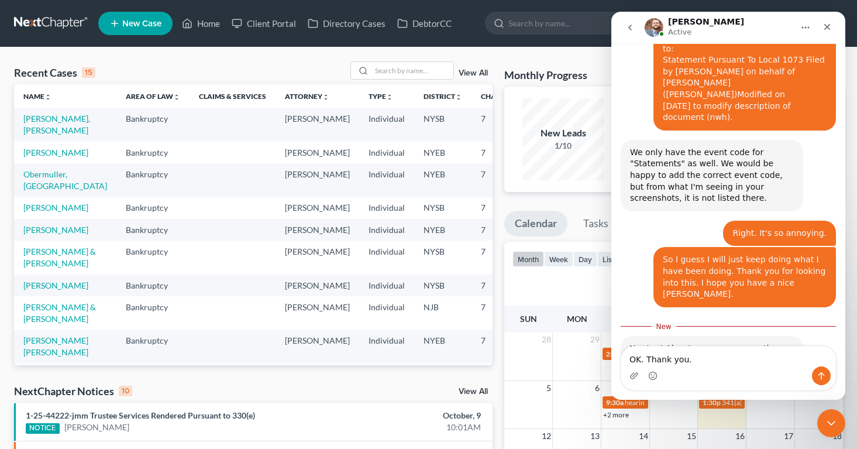
type textarea "OK. Thank you."
click at [822, 373] on icon "Send a message…" at bounding box center [822, 376] width 6 height 8
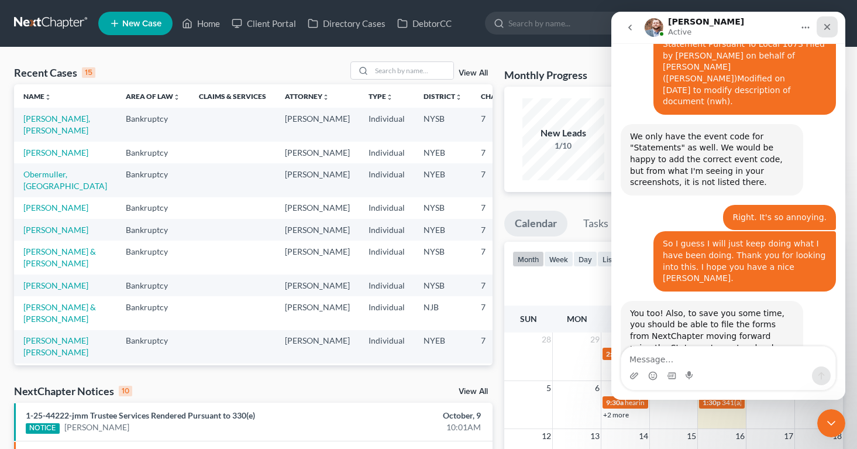
click at [823, 25] on icon "Close" at bounding box center [827, 26] width 9 height 9
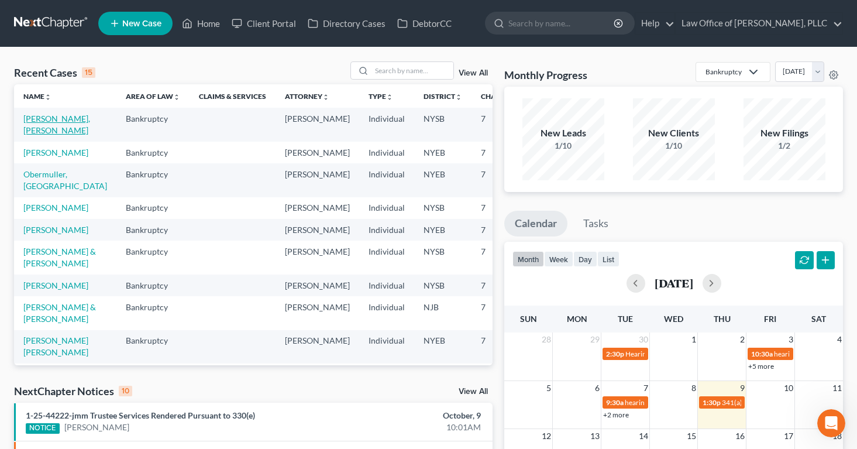
click at [42, 132] on link "[PERSON_NAME], [PERSON_NAME]" at bounding box center [56, 125] width 67 height 22
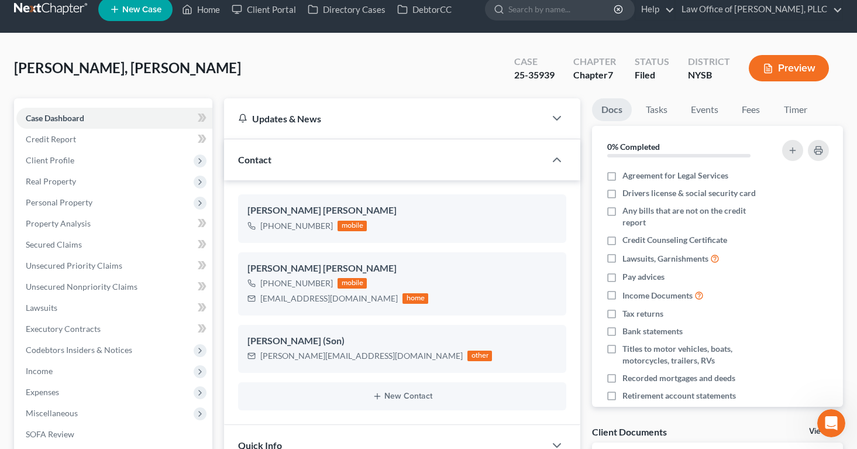
scroll to position [18, 0]
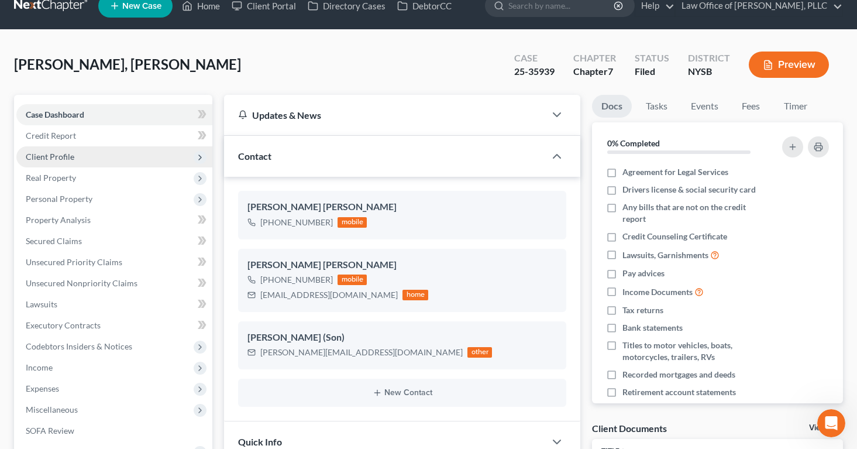
click at [45, 158] on span "Client Profile" at bounding box center [50, 157] width 49 height 10
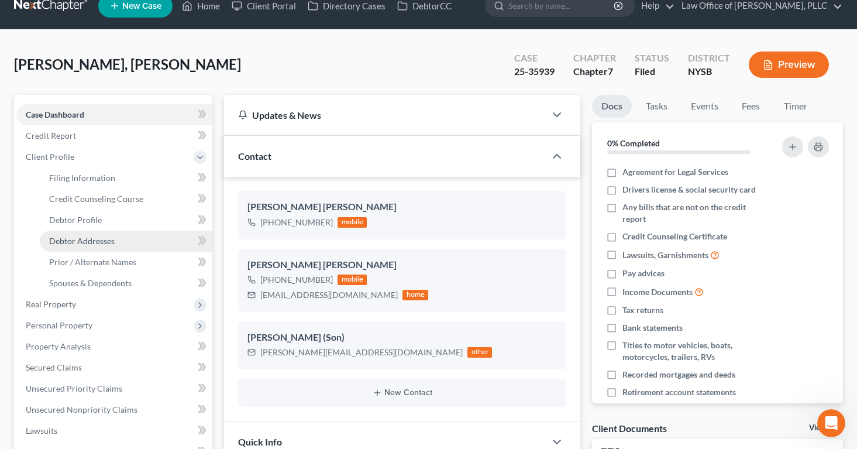
click at [59, 241] on span "Debtor Addresses" at bounding box center [82, 241] width 66 height 10
